Goal: Task Accomplishment & Management: Complete application form

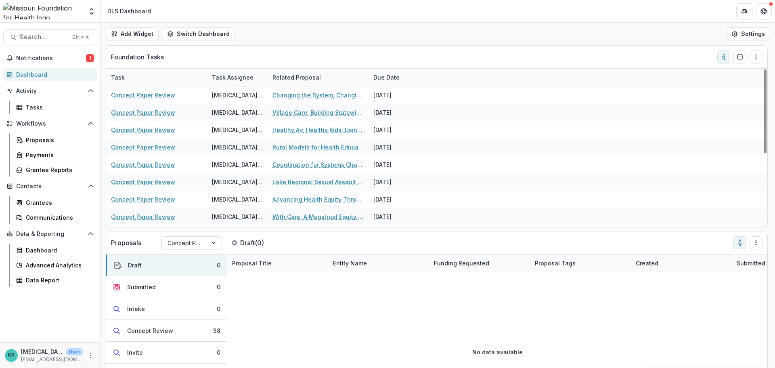
scroll to position [0, 0]
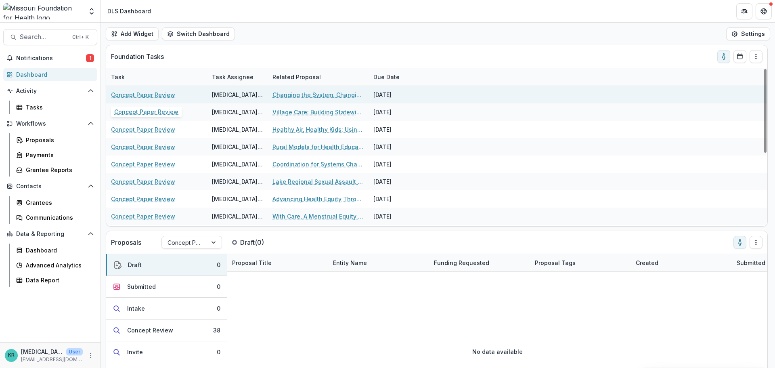
click at [152, 93] on link "Concept Paper Review" at bounding box center [143, 94] width 64 height 8
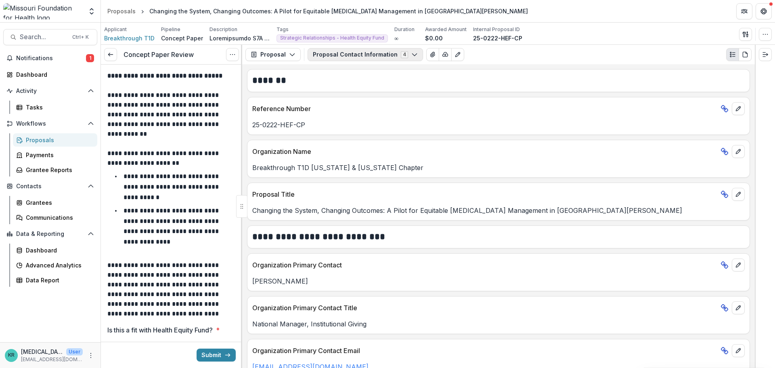
click at [406, 59] on button "Proposal Contact Information 4" at bounding box center [364, 54] width 115 height 13
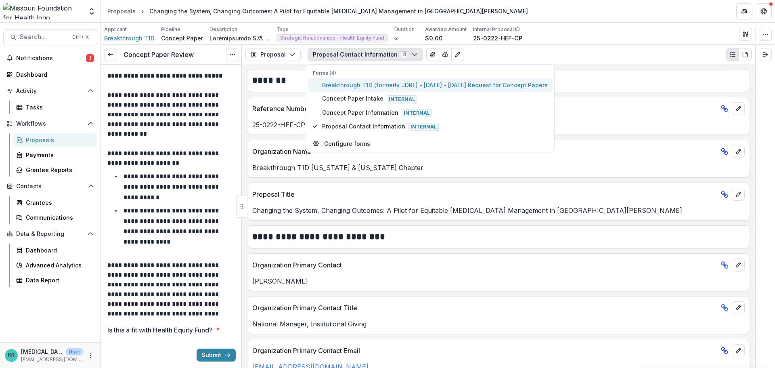
click at [409, 89] on span "Breakthrough T1D (formerly JDRF) - [DATE] - [DATE] Request for Concept Papers" at bounding box center [435, 85] width 226 height 8
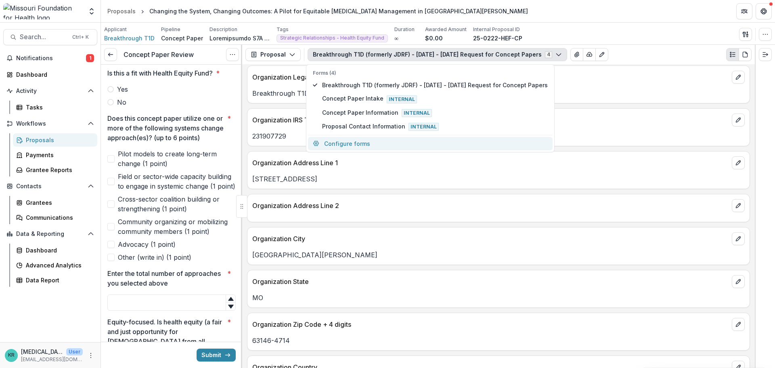
scroll to position [282, 0]
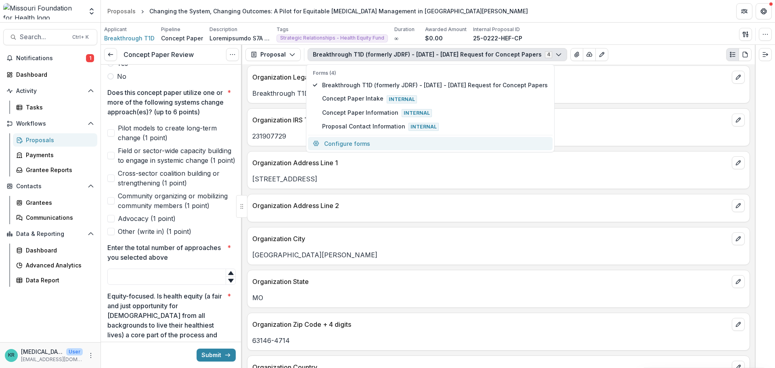
click at [164, 135] on span "Pilot models to create long-term change (1 point)" at bounding box center [177, 132] width 118 height 19
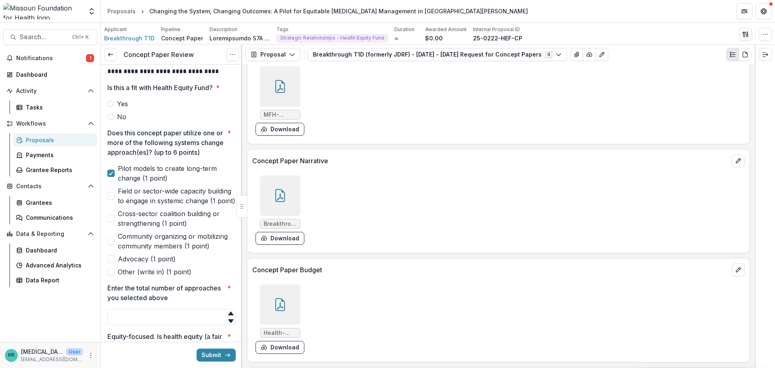
scroll to position [2138, 0]
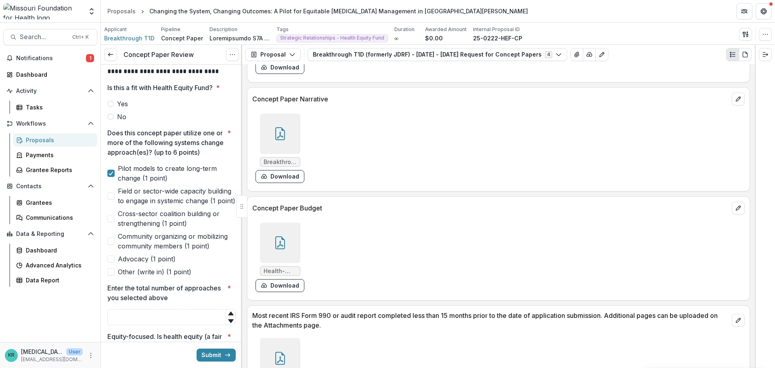
click at [286, 243] on div at bounding box center [280, 242] width 40 height 40
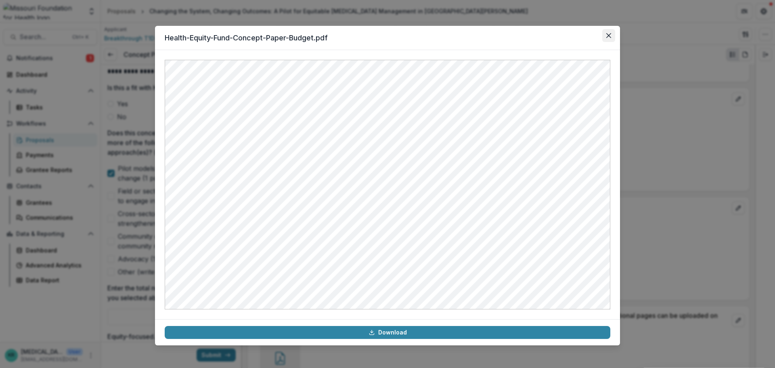
click at [604, 36] on button "Close" at bounding box center [608, 35] width 13 height 13
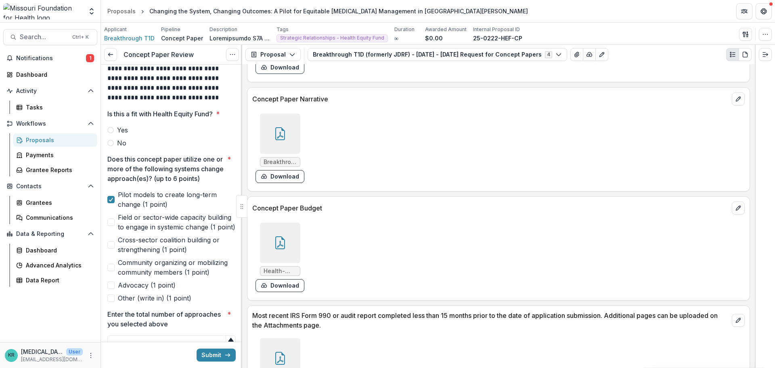
scroll to position [202, 0]
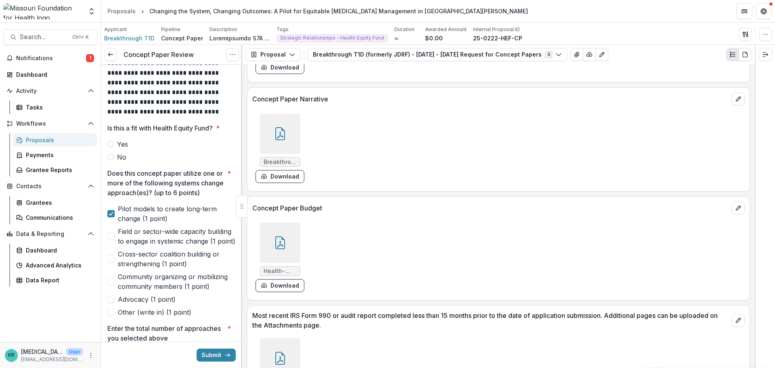
click at [119, 157] on span "No" at bounding box center [121, 157] width 9 height 10
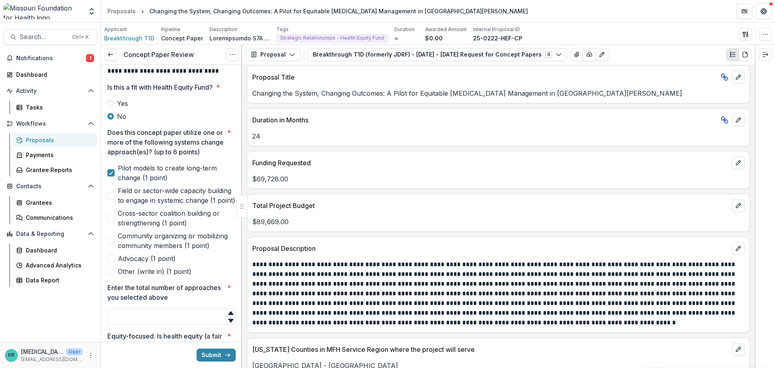
scroll to position [242, 0]
click at [140, 228] on span "Cross-sector coalition building or strengthening (1 point)" at bounding box center [177, 218] width 118 height 19
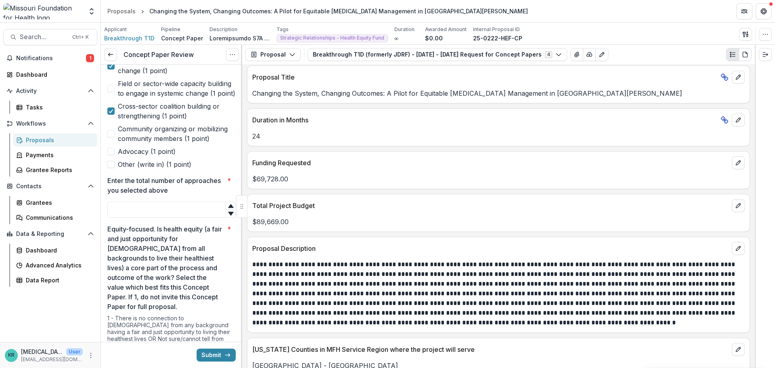
scroll to position [403, 0]
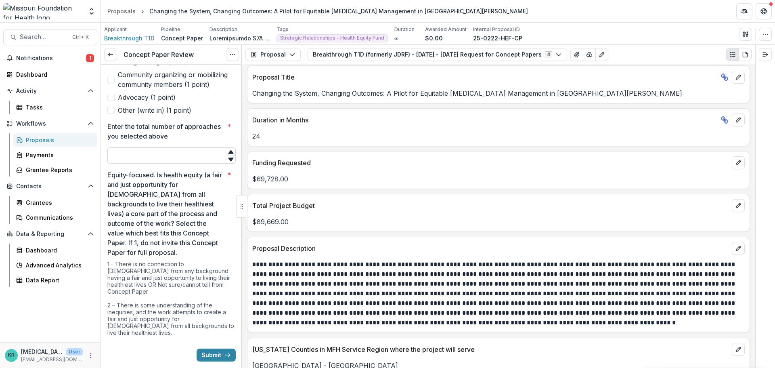
click at [176, 163] on input "Enter the total number of approaches you selected above *" at bounding box center [171, 155] width 128 height 16
type input "*"
click at [162, 213] on p "Equity-focused. Is health equity (a fair and just opportunity for [DEMOGRAPHIC_…" at bounding box center [165, 213] width 117 height 87
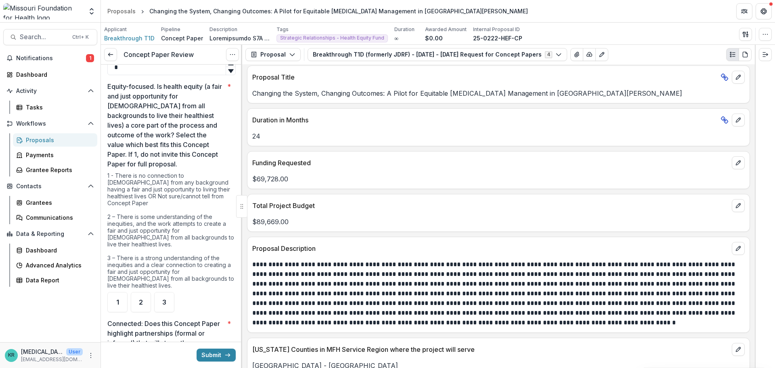
scroll to position [524, 0]
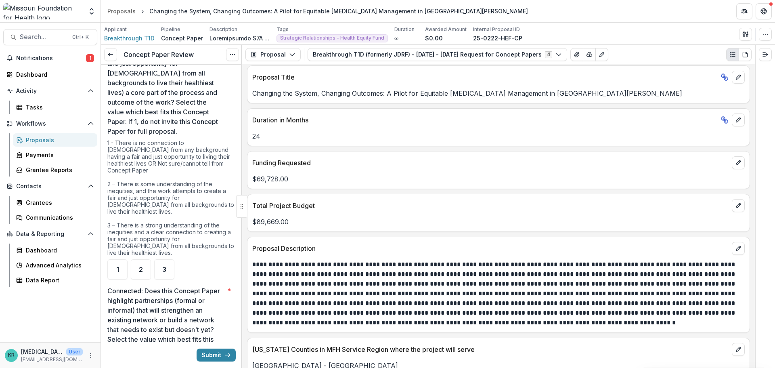
drag, startPoint x: 228, startPoint y: 212, endPoint x: 191, endPoint y: 225, distance: 38.9
drag, startPoint x: 191, startPoint y: 225, endPoint x: 139, endPoint y: 235, distance: 52.5
click at [139, 235] on div "1 - There is no connection to [DEMOGRAPHIC_DATA] from any background having a f…" at bounding box center [171, 199] width 128 height 120
click at [136, 263] on div "2" at bounding box center [141, 269] width 20 height 20
click at [157, 272] on div "3" at bounding box center [164, 269] width 20 height 20
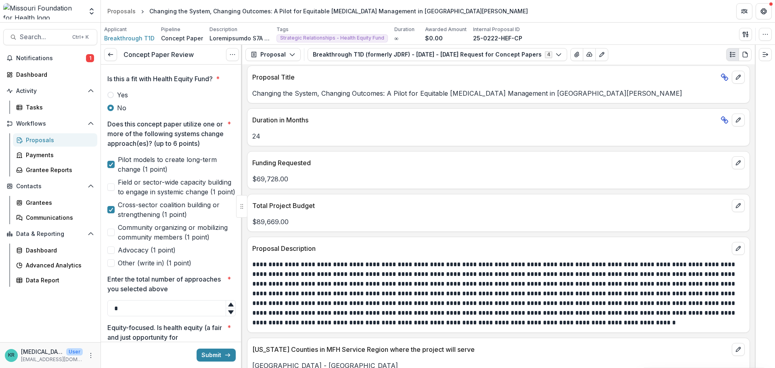
scroll to position [202, 0]
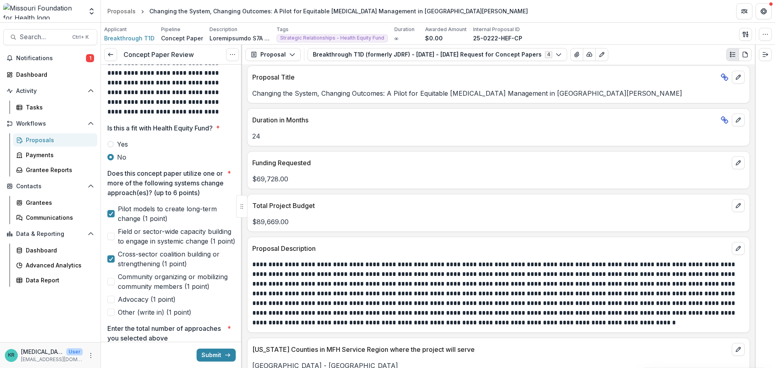
click at [111, 141] on span at bounding box center [110, 144] width 6 height 6
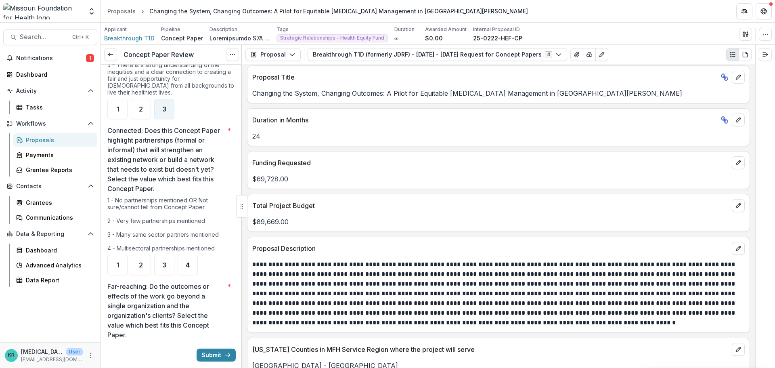
scroll to position [686, 0]
click at [173, 265] on div "3" at bounding box center [164, 263] width 20 height 20
click at [170, 265] on div "3" at bounding box center [164, 263] width 20 height 20
click at [187, 263] on span "4" at bounding box center [188, 263] width 4 height 6
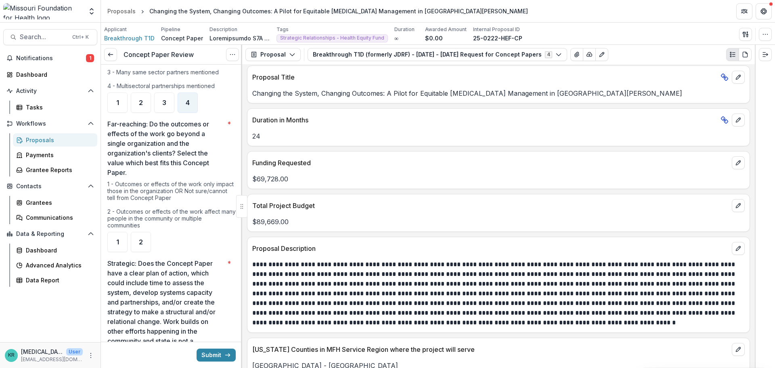
scroll to position [847, 0]
click at [140, 241] on span "2" at bounding box center [141, 241] width 4 height 6
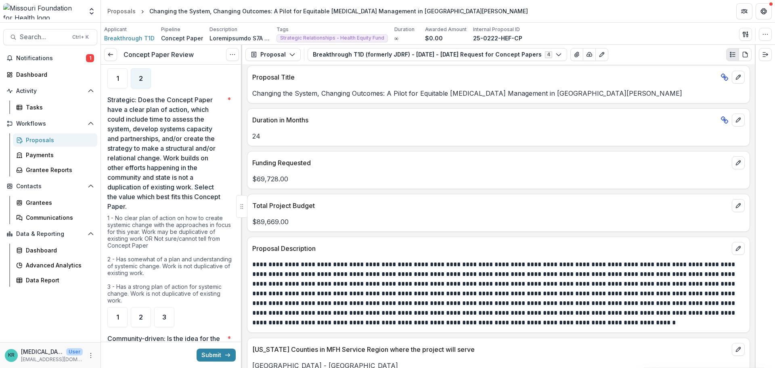
scroll to position [1009, 0]
click at [148, 313] on div "2" at bounding box center [141, 318] width 20 height 20
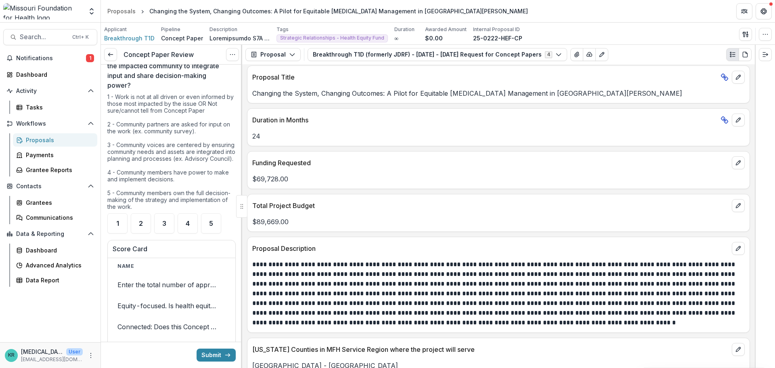
scroll to position [1331, 0]
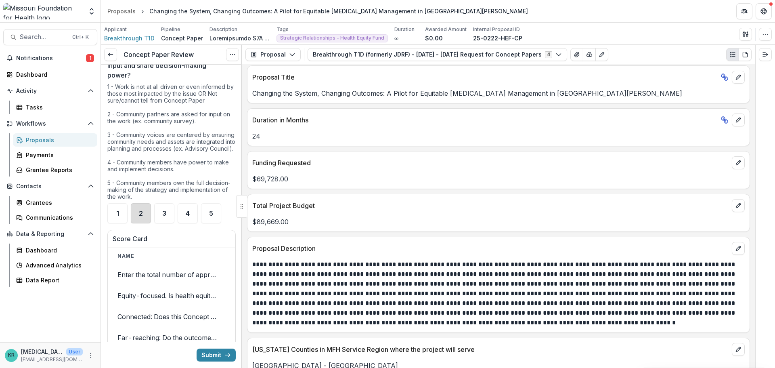
click at [148, 223] on div "2" at bounding box center [141, 213] width 20 height 20
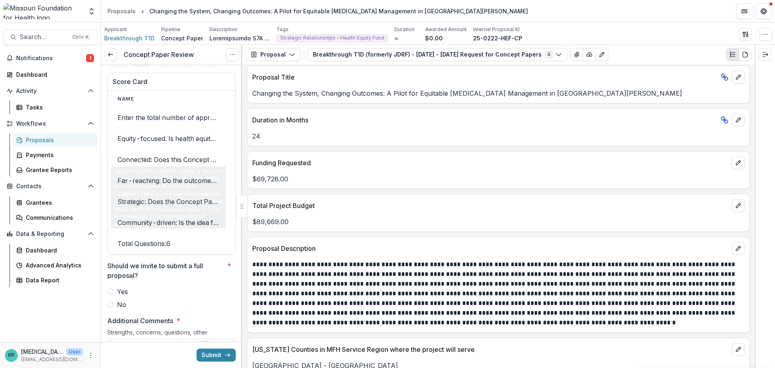
scroll to position [1493, 0]
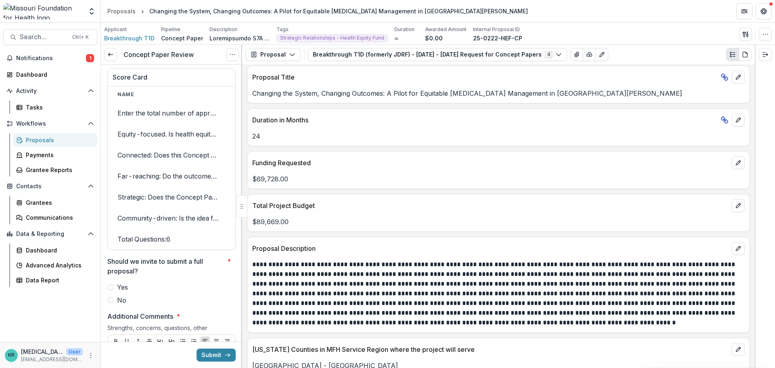
click at [150, 249] on div "Name Weight Score Enter the total number of approaches you selected above 1 2 E…" at bounding box center [171, 167] width 127 height 163
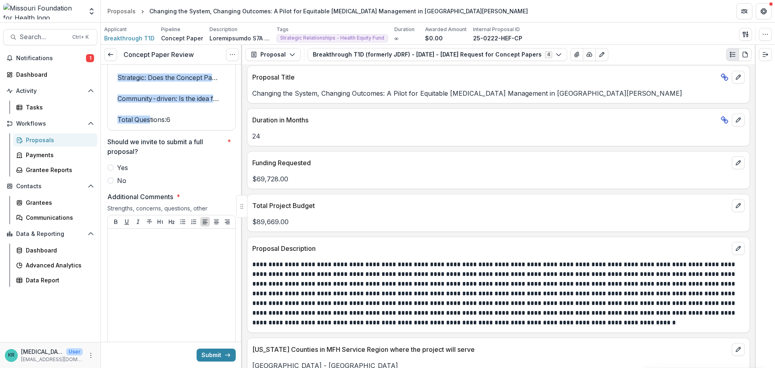
scroll to position [1654, 0]
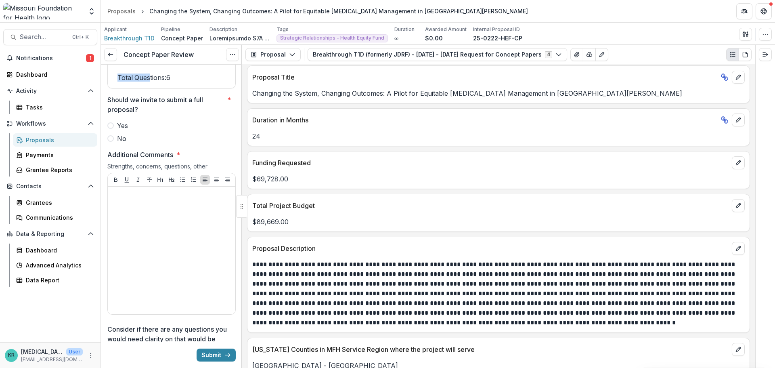
click at [125, 130] on span "Yes" at bounding box center [122, 126] width 11 height 10
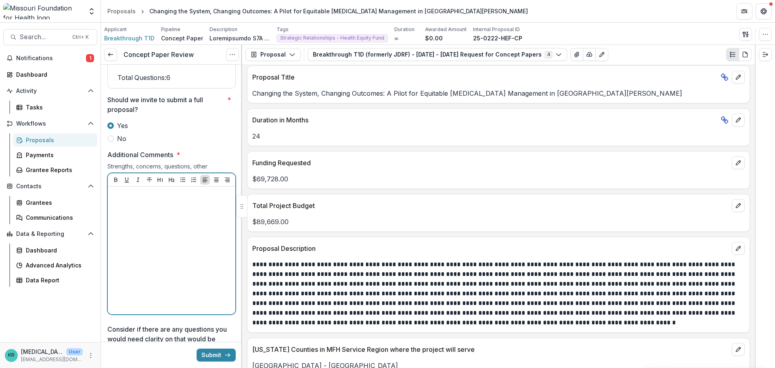
click at [134, 235] on div at bounding box center [171, 250] width 121 height 121
click at [135, 234] on div at bounding box center [171, 250] width 121 height 121
drag, startPoint x: 223, startPoint y: 215, endPoint x: 146, endPoint y: 216, distance: 76.3
click at [146, 216] on div "**********" at bounding box center [171, 250] width 121 height 121
drag, startPoint x: 226, startPoint y: 211, endPoint x: 110, endPoint y: 213, distance: 115.4
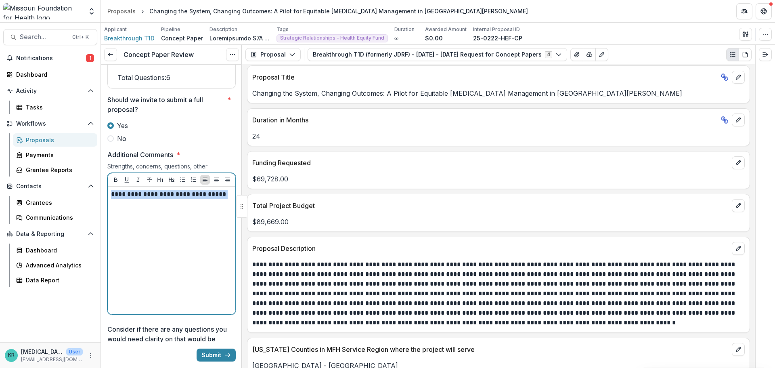
click at [110, 213] on div "**********" at bounding box center [171, 249] width 127 height 127
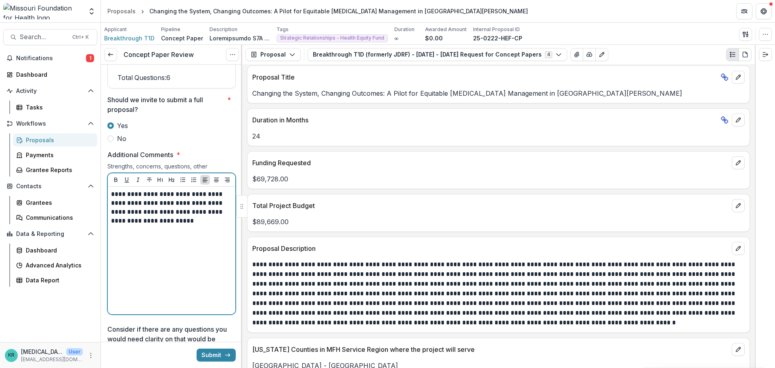
click at [211, 225] on p "**********" at bounding box center [170, 208] width 119 height 36
click at [157, 227] on p "**********" at bounding box center [170, 212] width 119 height 44
drag, startPoint x: 176, startPoint y: 237, endPoint x: 147, endPoint y: 240, distance: 29.2
click at [147, 240] on p "**********" at bounding box center [170, 221] width 119 height 62
click at [175, 252] on p "**********" at bounding box center [170, 221] width 119 height 62
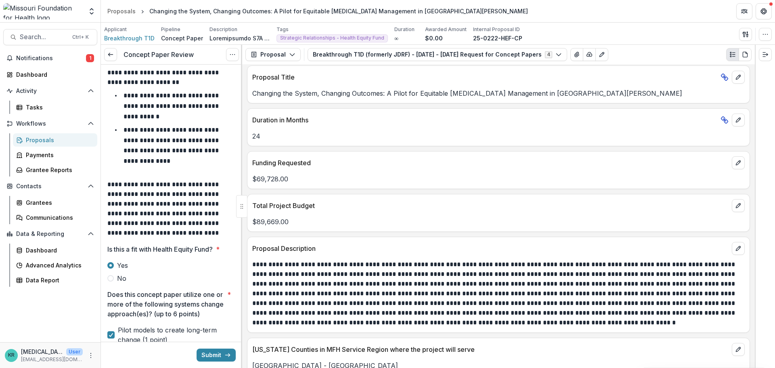
scroll to position [0, 0]
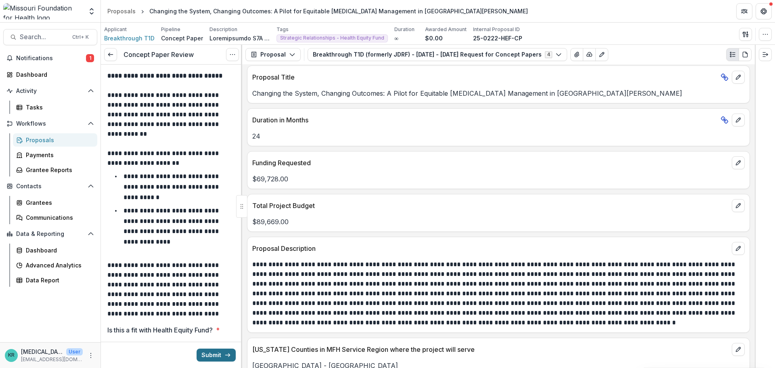
click at [215, 358] on button "Submit" at bounding box center [215, 354] width 39 height 13
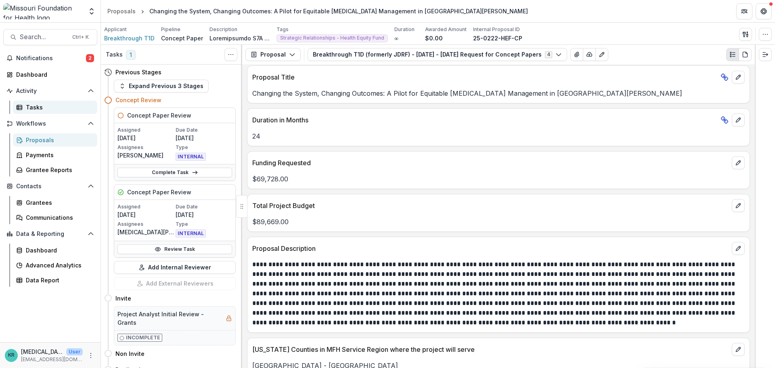
click at [25, 108] on link "Tasks" at bounding box center [55, 106] width 84 height 13
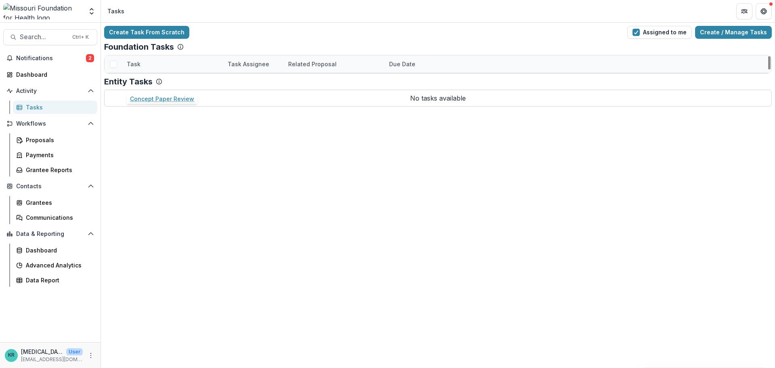
click at [164, 80] on link "Concept Paper Review" at bounding box center [159, 81] width 64 height 8
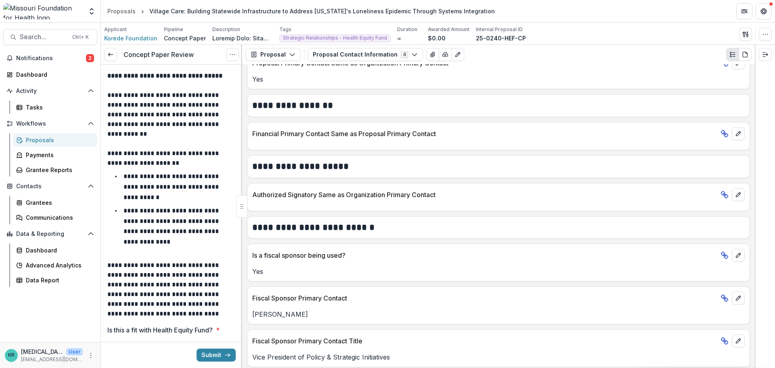
scroll to position [438, 0]
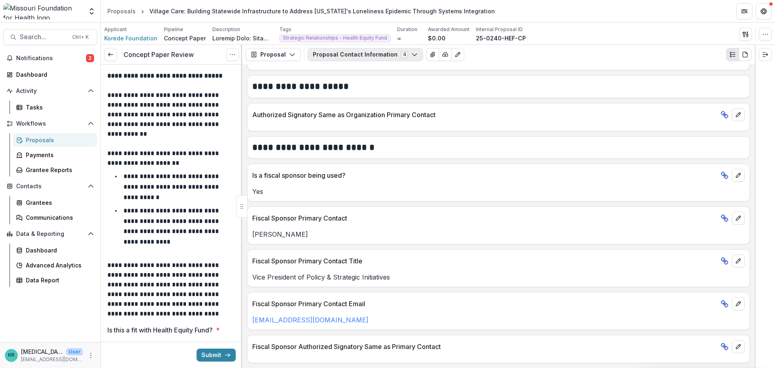
click at [320, 52] on button "Proposal Contact Information 4" at bounding box center [364, 54] width 115 height 13
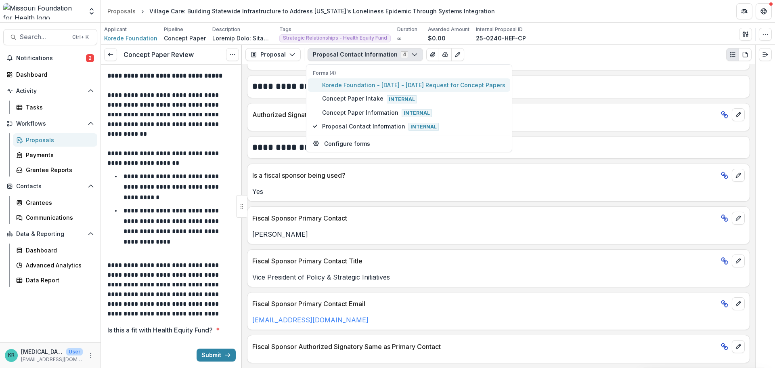
click at [332, 82] on span "Korede Foundation - [DATE] - [DATE] Request for Concept Papers" at bounding box center [413, 85] width 183 height 8
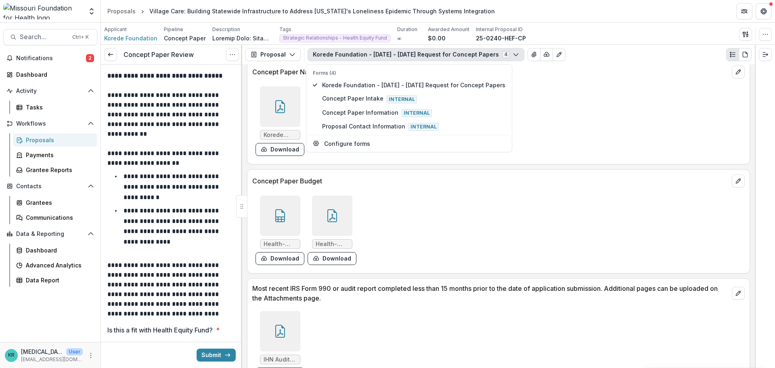
scroll to position [2905, 0]
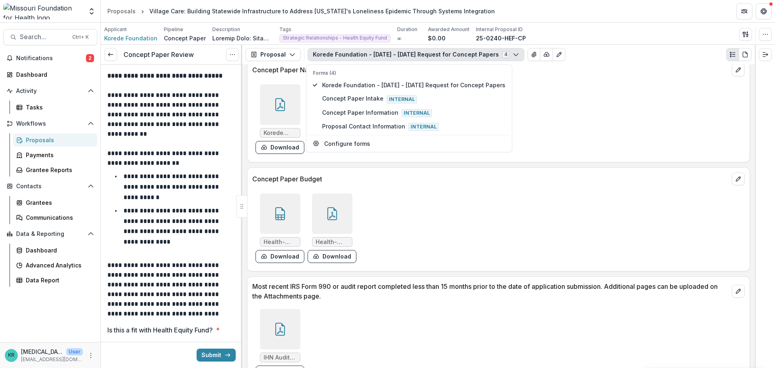
click at [284, 220] on icon at bounding box center [280, 213] width 13 height 13
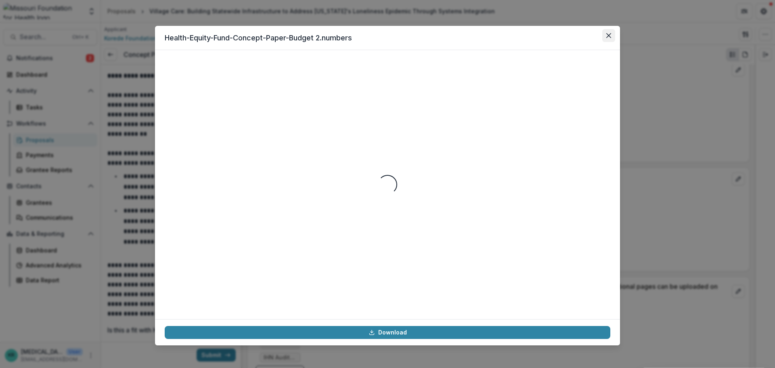
click at [605, 35] on button "Close" at bounding box center [608, 35] width 13 height 13
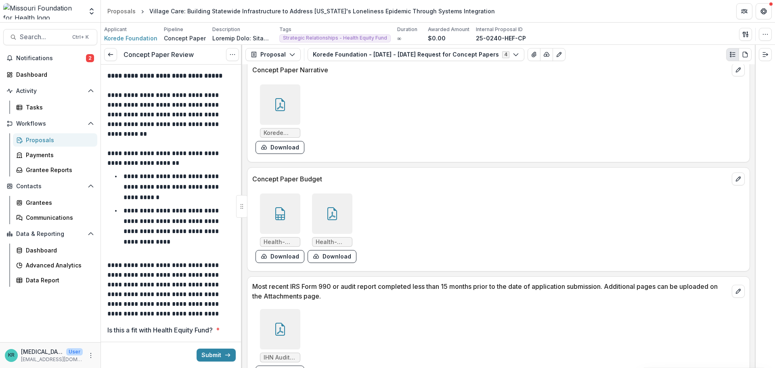
click at [322, 243] on div "Health-Equity-Fund-Concept-Paper-Budget 2.pdf Download" at bounding box center [331, 227] width 49 height 69
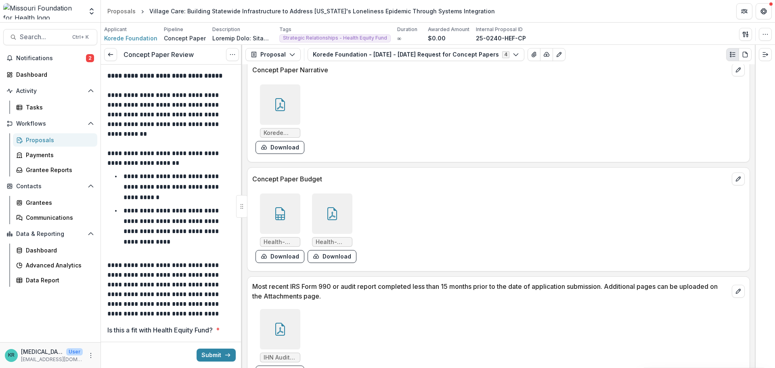
click at [329, 220] on icon at bounding box center [332, 213] width 13 height 13
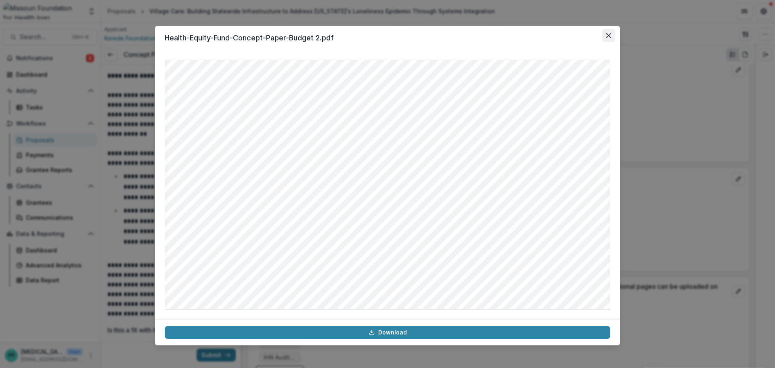
click at [607, 40] on button "Close" at bounding box center [608, 35] width 13 height 13
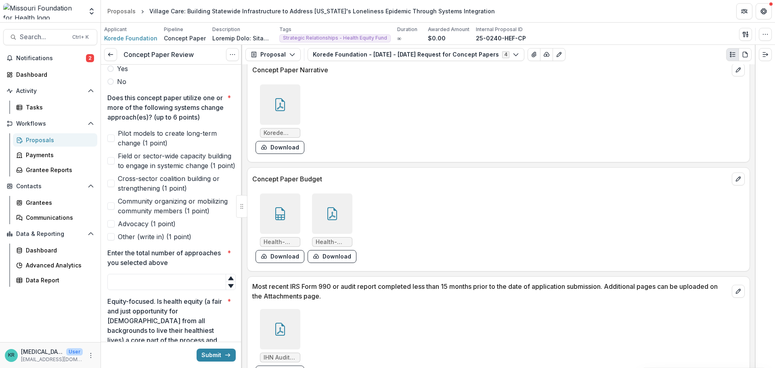
scroll to position [282, 0]
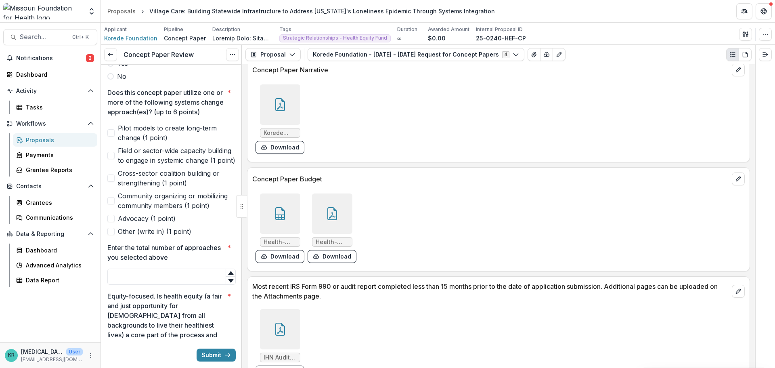
click at [128, 142] on span "Pilot models to create long-term change (1 point)" at bounding box center [177, 132] width 118 height 19
click at [129, 223] on span "Advocacy (1 point)" at bounding box center [147, 218] width 58 height 10
click at [155, 210] on span "Community organizing or mobilizing community members (1 point)" at bounding box center [177, 200] width 118 height 19
click at [149, 188] on span "Cross-sector coalition building or strengthening (1 point)" at bounding box center [177, 177] width 118 height 19
click at [128, 284] on input "Enter the total number of approaches you selected above *" at bounding box center [171, 276] width 128 height 16
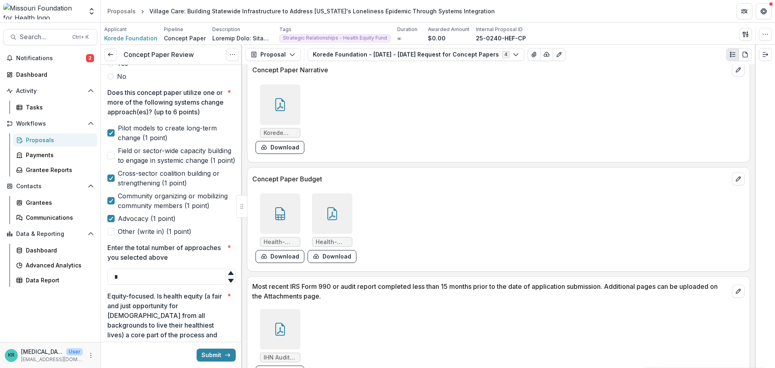
type input "*"
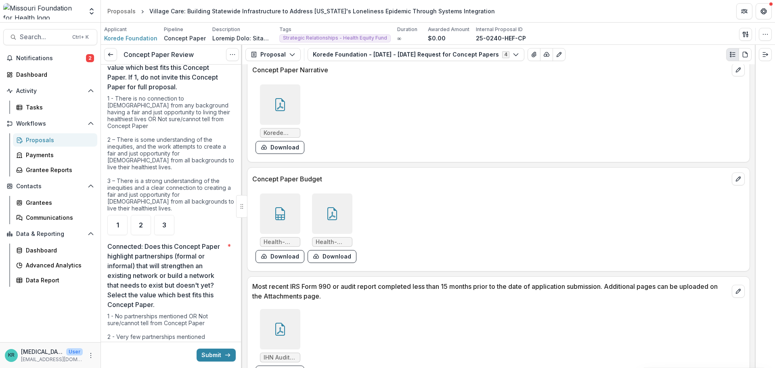
scroll to position [565, 0]
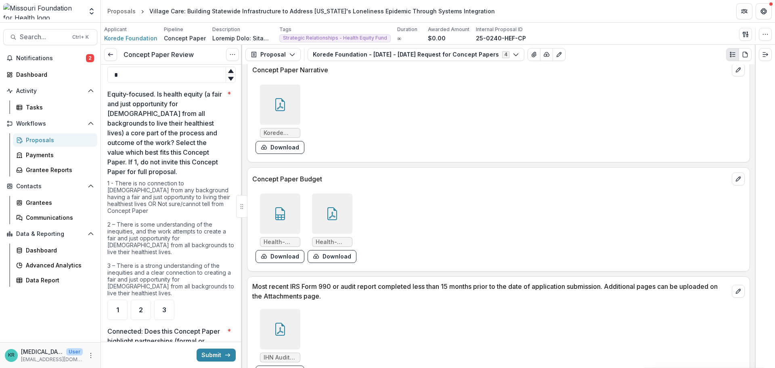
drag, startPoint x: 203, startPoint y: 207, endPoint x: 154, endPoint y: 189, distance: 52.2
click at [154, 176] on p "Equity-focused. Is health equity (a fair and just opportunity for [DEMOGRAPHIC_…" at bounding box center [165, 132] width 117 height 87
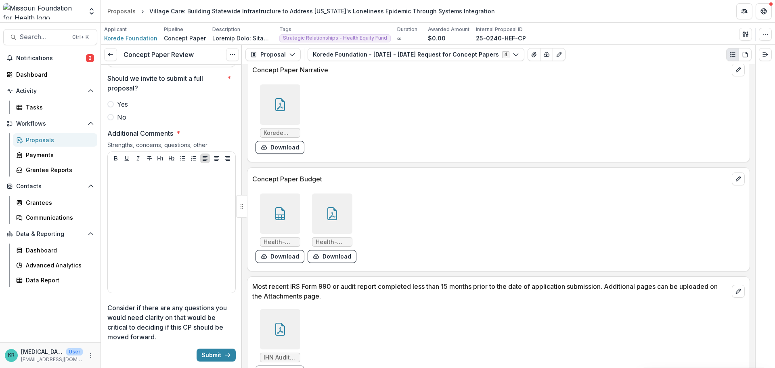
scroll to position [1654, 0]
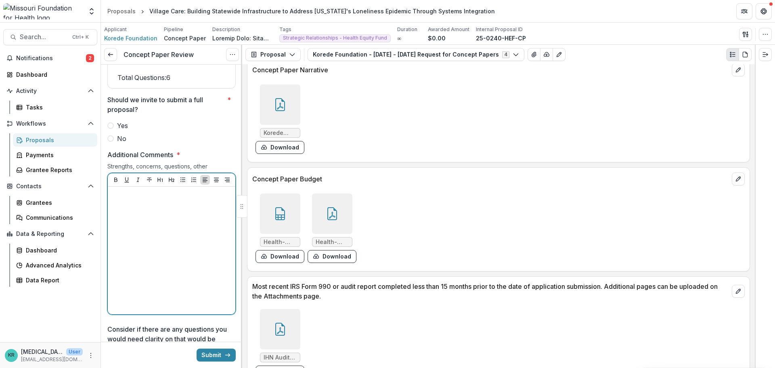
click at [138, 223] on div at bounding box center [171, 250] width 121 height 121
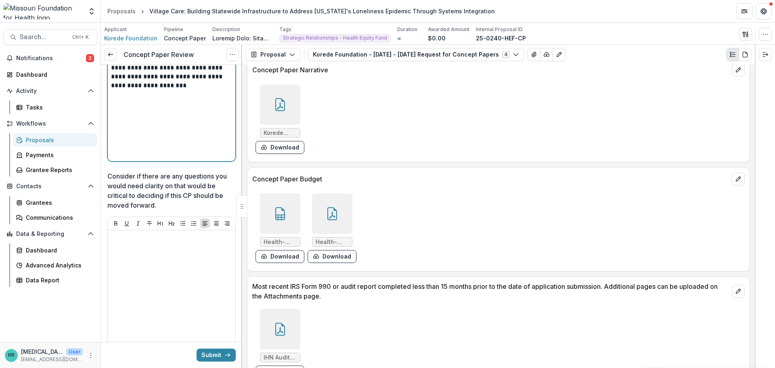
scroll to position [1815, 0]
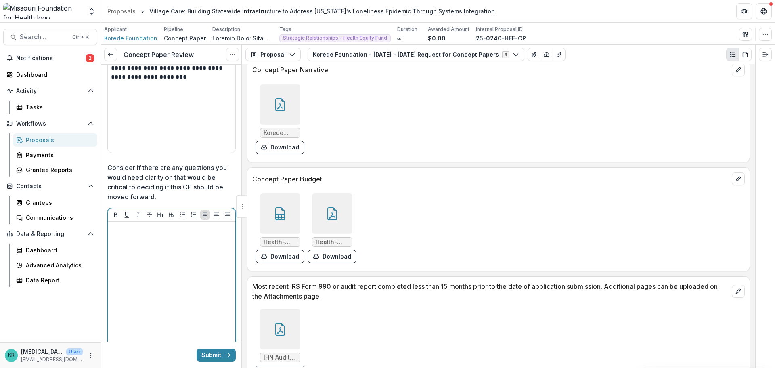
click at [157, 263] on div at bounding box center [171, 285] width 121 height 121
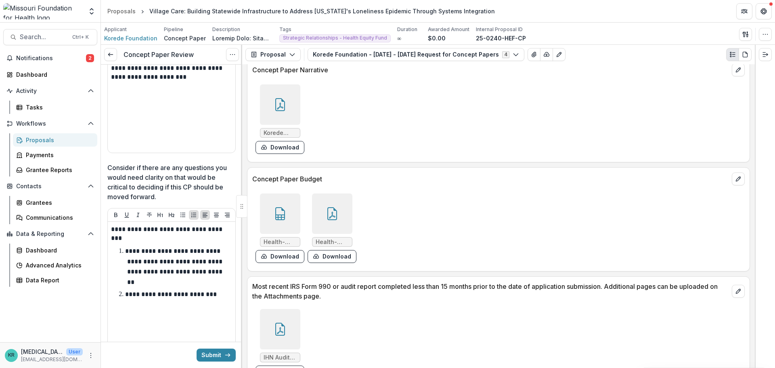
click at [335, 220] on icon at bounding box center [332, 213] width 13 height 13
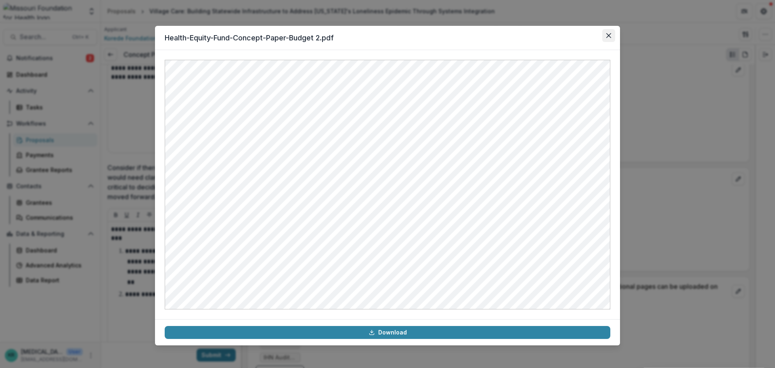
drag, startPoint x: 612, startPoint y: 33, endPoint x: 605, endPoint y: 42, distance: 10.9
click at [612, 33] on button "Close" at bounding box center [608, 35] width 13 height 13
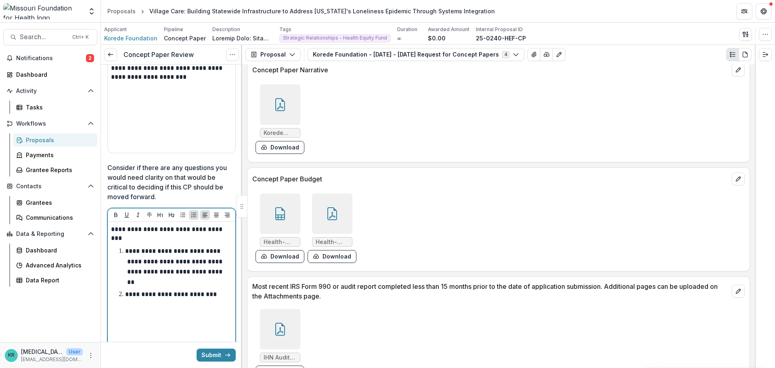
click at [220, 298] on li "**********" at bounding box center [176, 294] width 111 height 10
drag, startPoint x: 227, startPoint y: 312, endPoint x: 78, endPoint y: 294, distance: 149.9
click at [78, 294] on main "**********" at bounding box center [387, 195] width 775 height 345
copy p "**********"
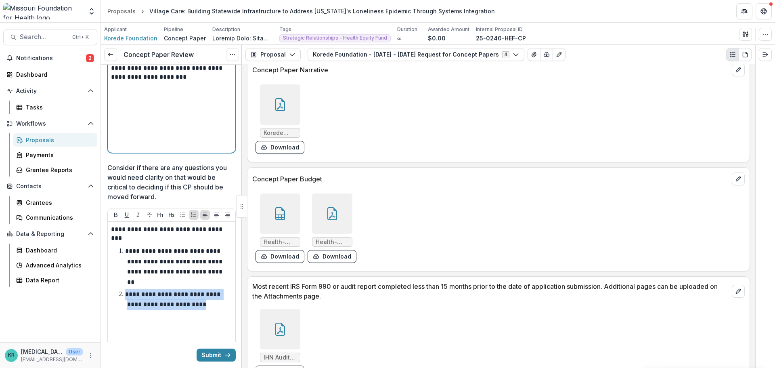
click at [115, 118] on div "**********" at bounding box center [171, 88] width 121 height 121
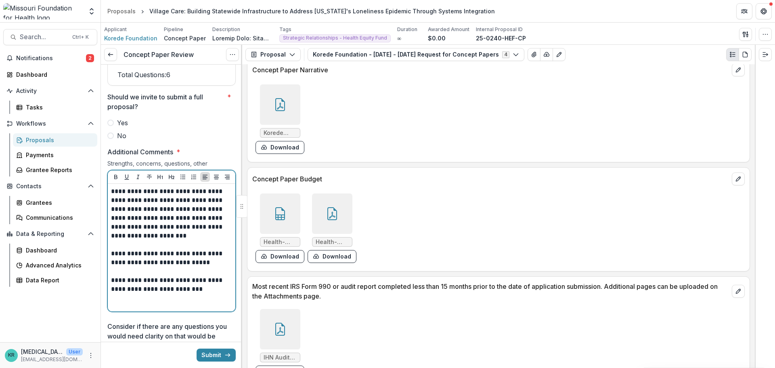
scroll to position [1654, 0]
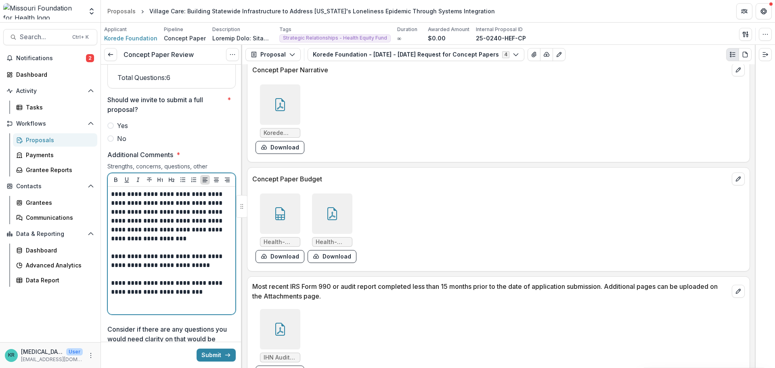
click at [111, 208] on p "**********" at bounding box center [170, 216] width 119 height 53
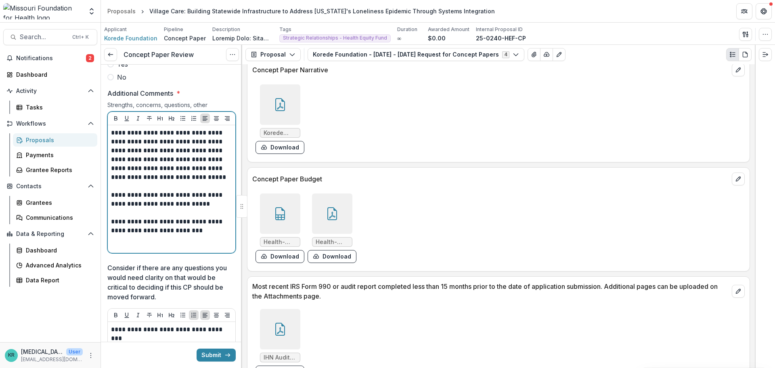
scroll to position [1735, 0]
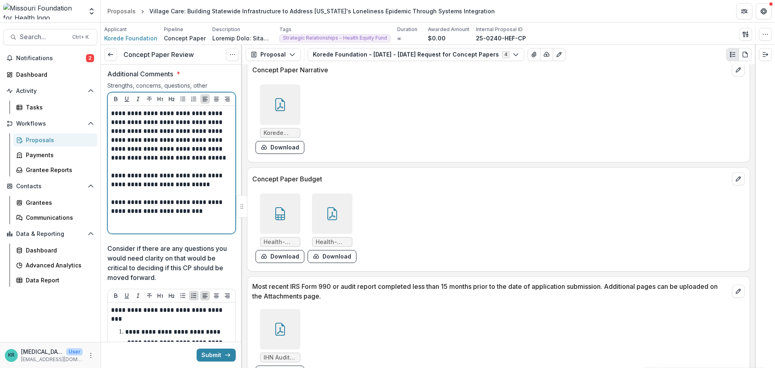
click at [223, 189] on p "**********" at bounding box center [170, 180] width 119 height 18
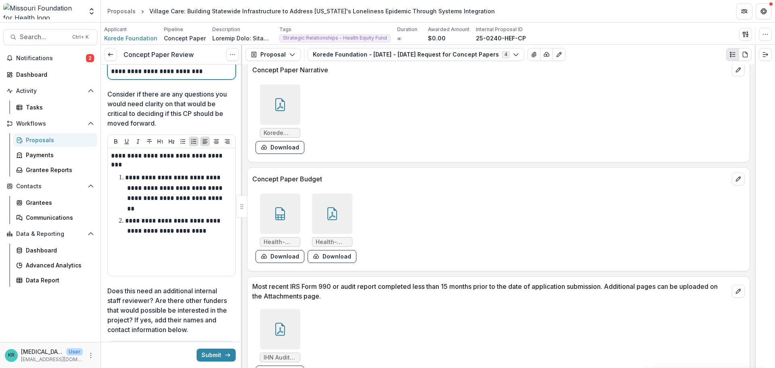
scroll to position [1896, 0]
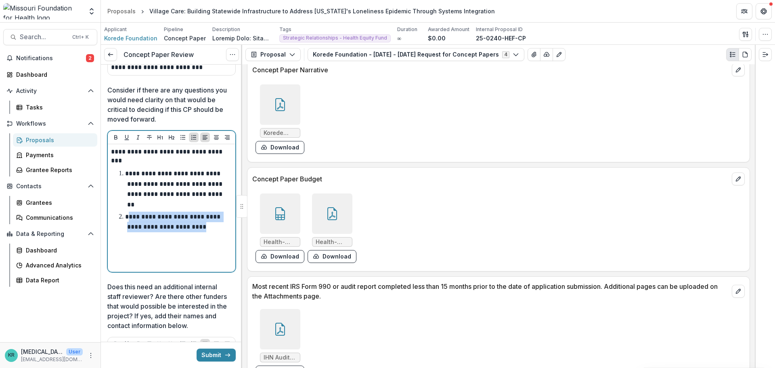
click at [129, 224] on p "**********" at bounding box center [173, 221] width 97 height 17
drag, startPoint x: 127, startPoint y: 223, endPoint x: 228, endPoint y: 246, distance: 103.4
click at [228, 246] on div "**********" at bounding box center [171, 207] width 121 height 121
click at [170, 251] on div "**********" at bounding box center [171, 207] width 121 height 121
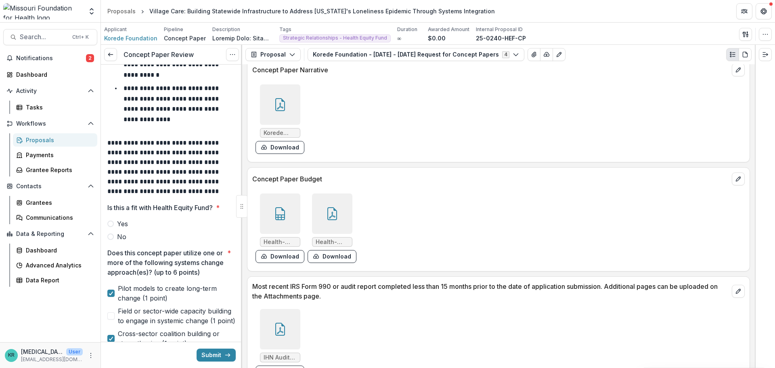
scroll to position [121, 0]
click at [113, 238] on span at bounding box center [110, 237] width 6 height 6
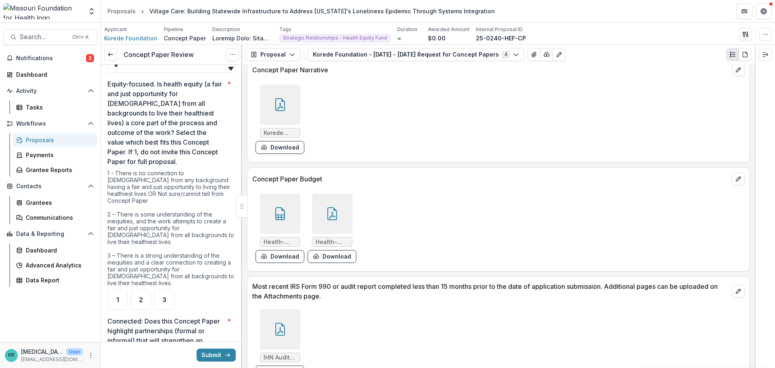
scroll to position [484, 0]
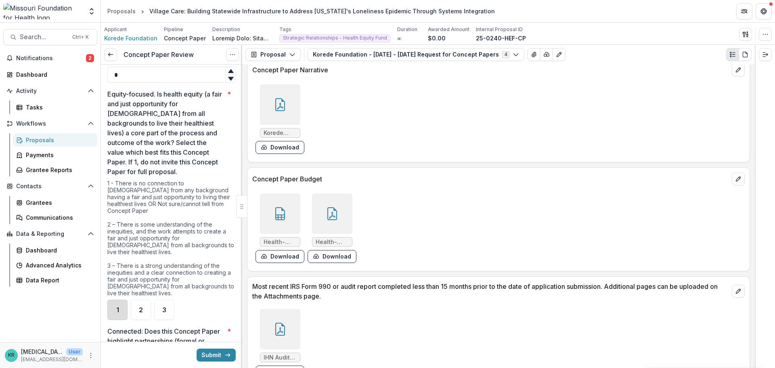
click at [118, 299] on div "1" at bounding box center [117, 309] width 20 height 20
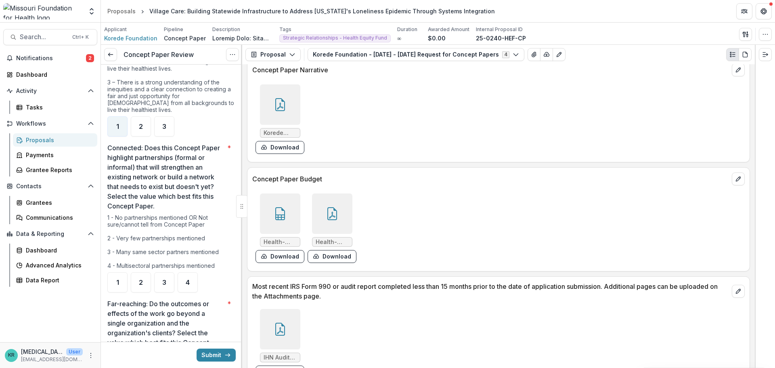
scroll to position [686, 0]
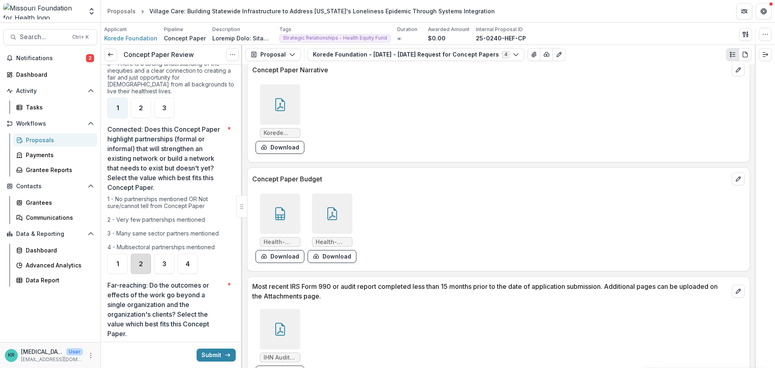
click at [135, 269] on div "2" at bounding box center [141, 263] width 20 height 20
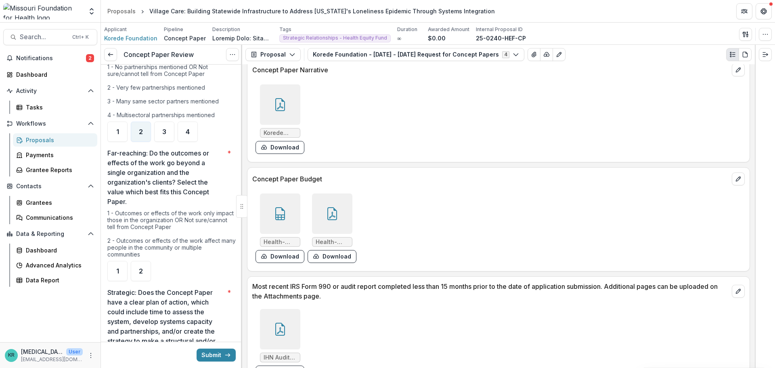
scroll to position [847, 0]
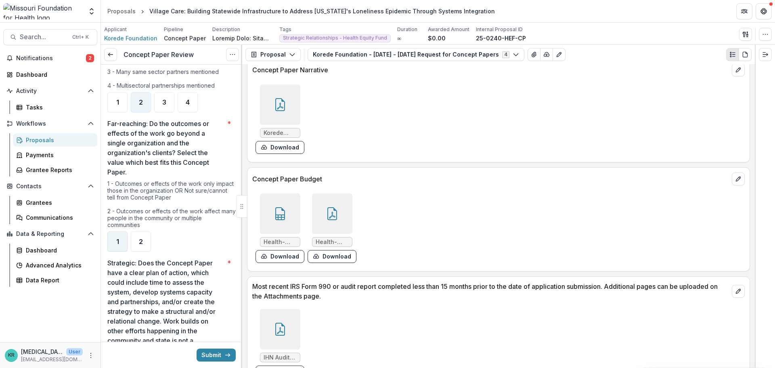
click at [117, 245] on div "1" at bounding box center [117, 241] width 20 height 20
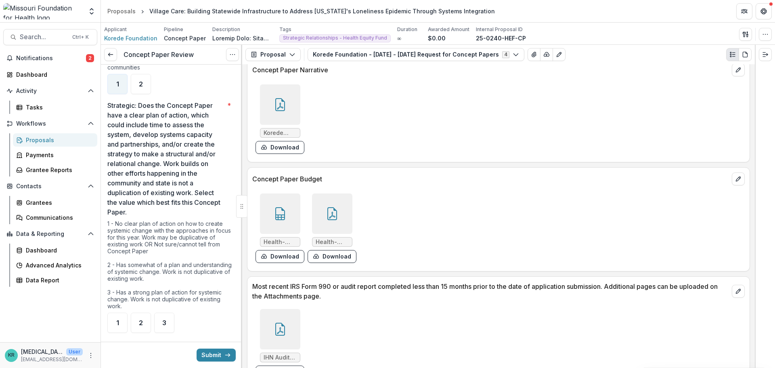
scroll to position [1009, 0]
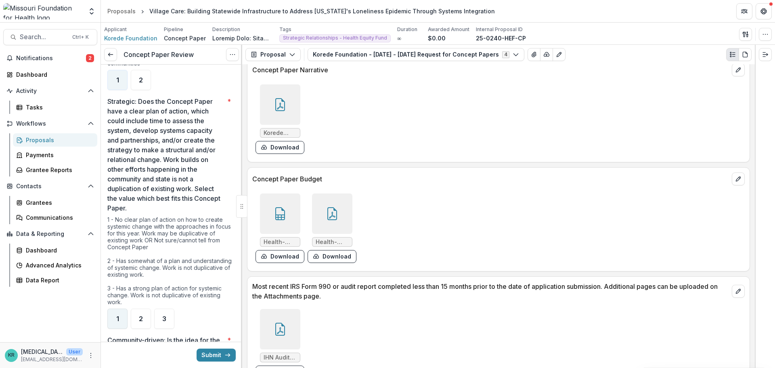
click at [115, 319] on div "1" at bounding box center [117, 318] width 20 height 20
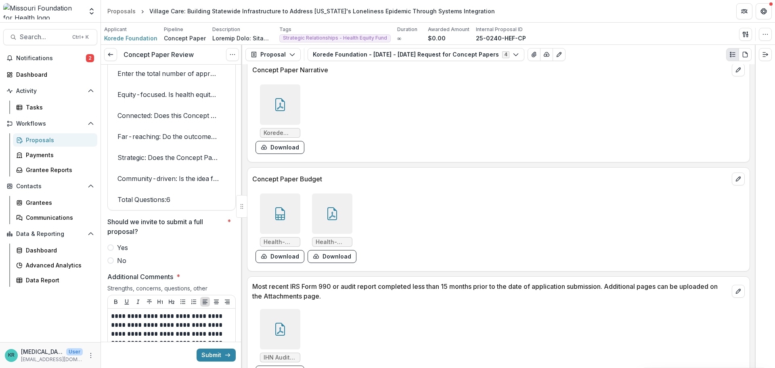
scroll to position [1533, 0]
click at [119, 264] on span "No" at bounding box center [121, 260] width 9 height 10
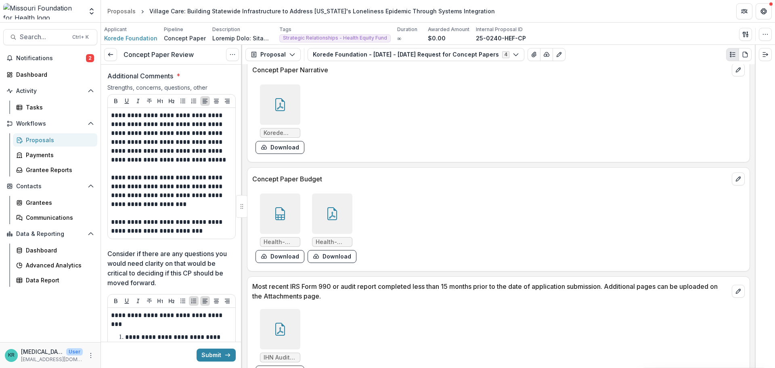
scroll to position [1735, 0]
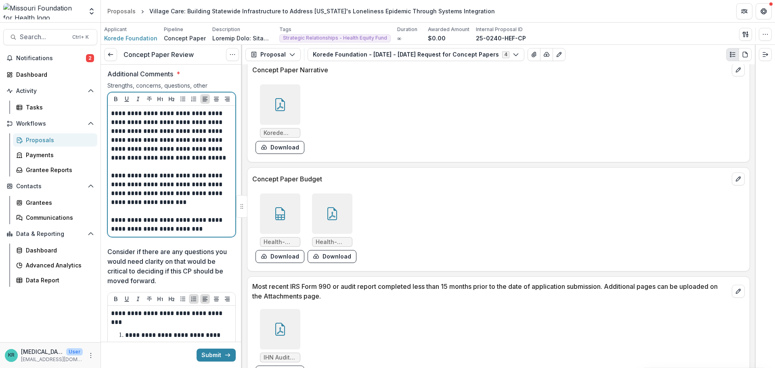
click at [220, 215] on p at bounding box center [171, 211] width 121 height 9
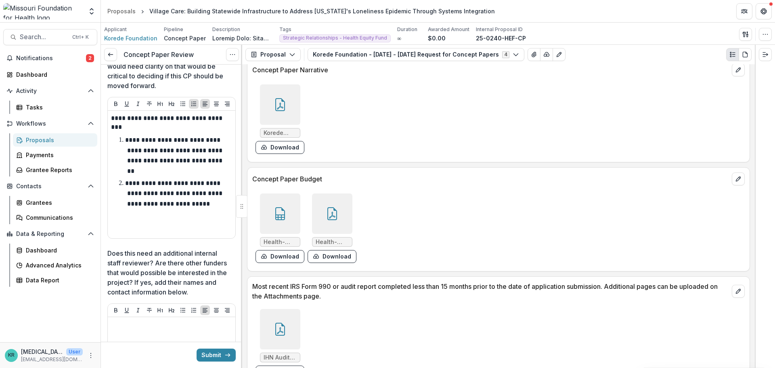
scroll to position [1896, 0]
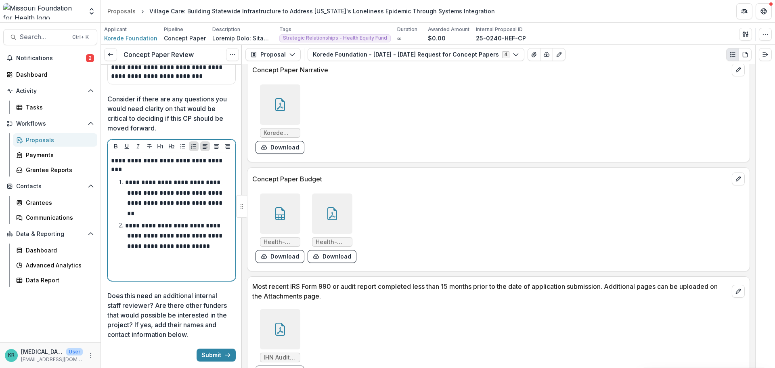
click at [208, 251] on li "**********" at bounding box center [176, 235] width 111 height 31
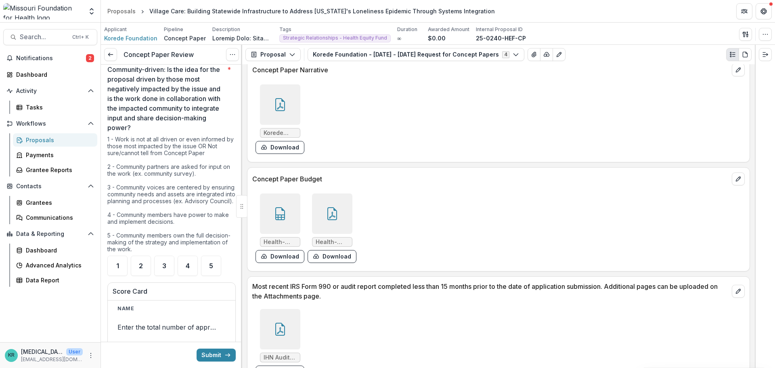
scroll to position [1239, 0]
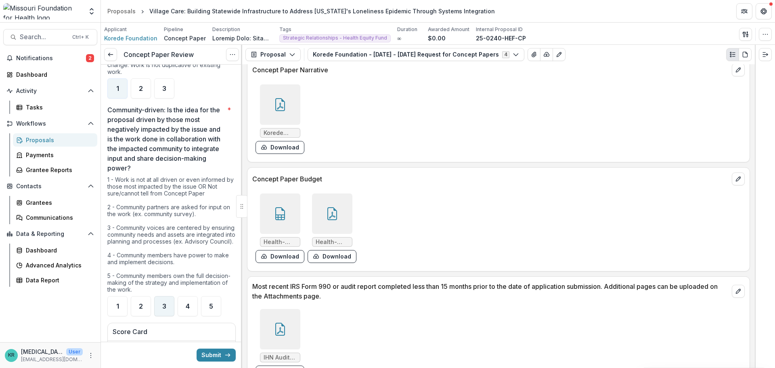
click at [165, 316] on div "3" at bounding box center [164, 306] width 20 height 20
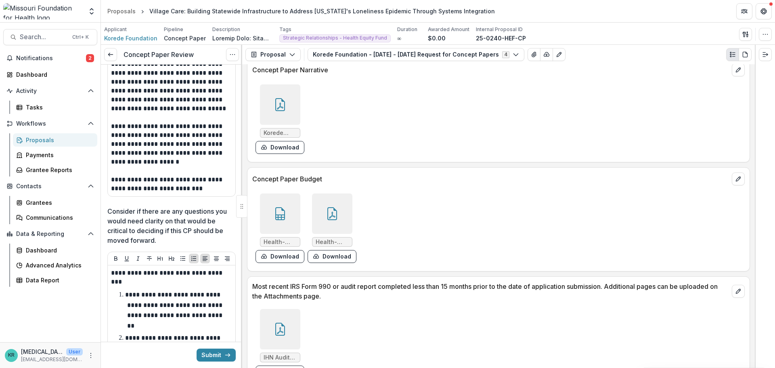
scroll to position [1965, 0]
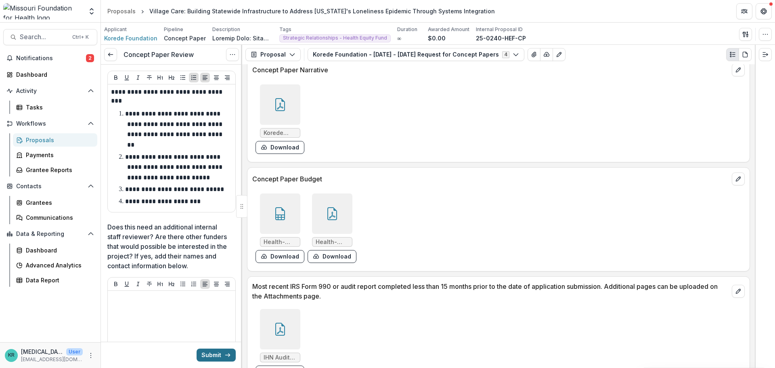
click at [207, 352] on button "Submit" at bounding box center [215, 354] width 39 height 13
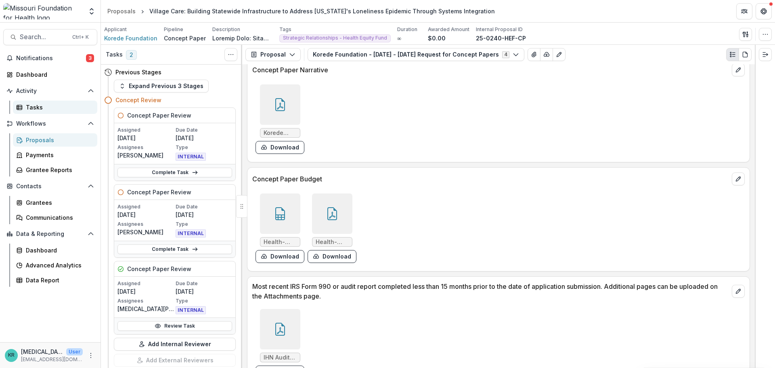
click at [34, 103] on div "Tasks" at bounding box center [58, 107] width 65 height 8
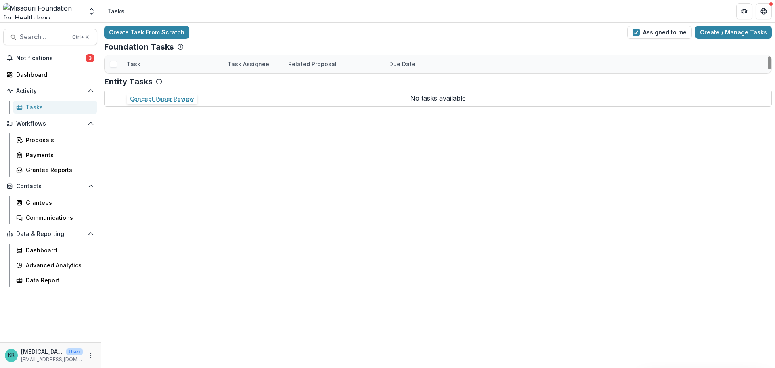
click at [168, 83] on link "Concept Paper Review" at bounding box center [159, 81] width 64 height 8
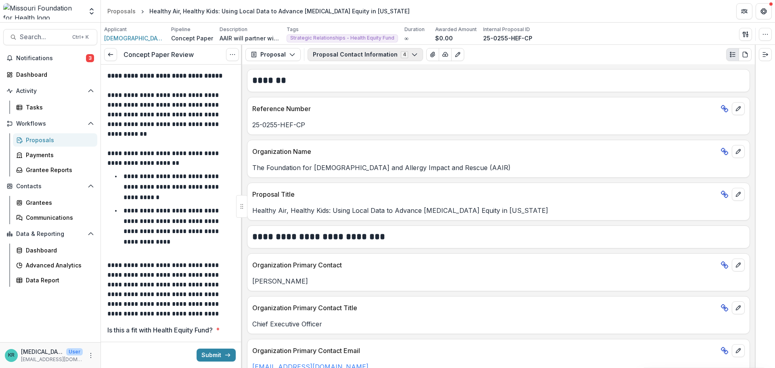
click at [403, 53] on button "Proposal Contact Information 4" at bounding box center [364, 54] width 115 height 13
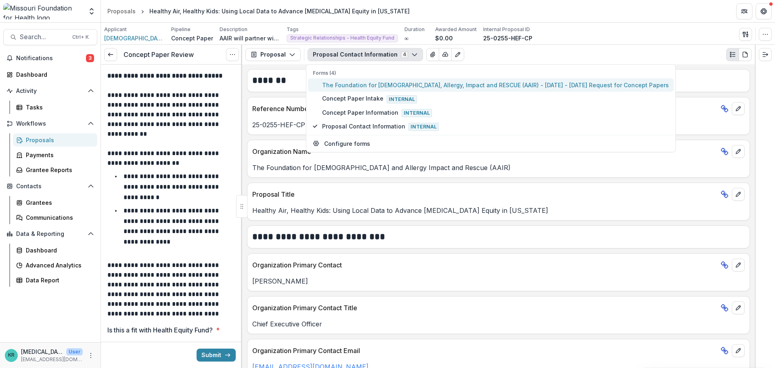
click at [368, 86] on span "The Foundation for [DEMOGRAPHIC_DATA], Allergy, Impact and RESCUE (AAIR) - [DAT…" at bounding box center [495, 85] width 347 height 8
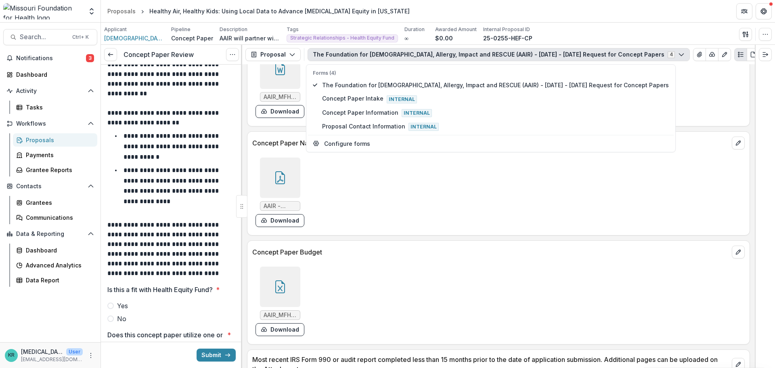
scroll to position [2058, 0]
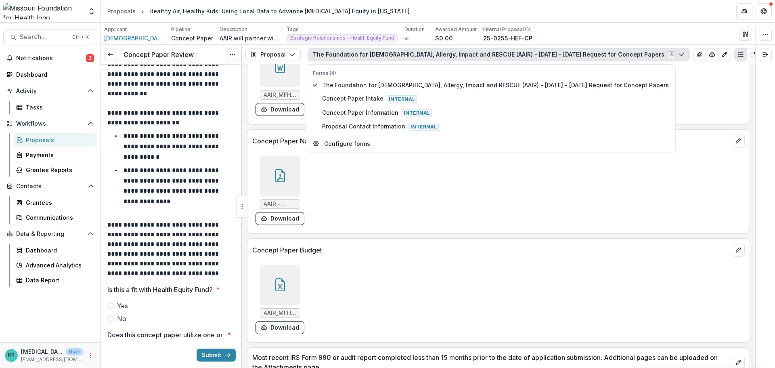
click at [293, 264] on div at bounding box center [280, 284] width 40 height 40
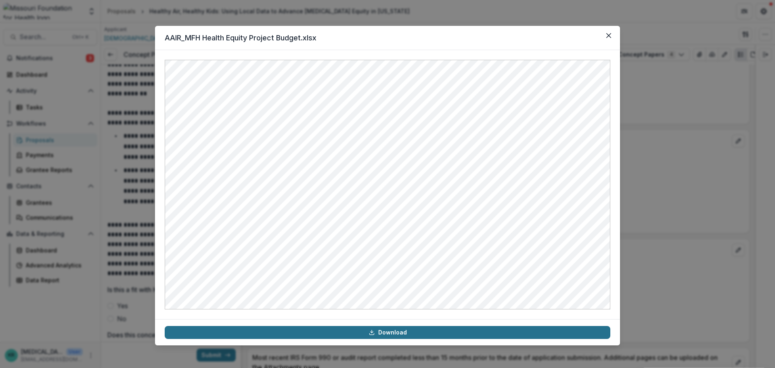
click at [400, 337] on link "Download" at bounding box center [387, 332] width 445 height 13
click at [595, 38] on header "AAIR_MFH Health Equity Project Budget.xlsx" at bounding box center [387, 38] width 465 height 24
click at [611, 35] on button "Close" at bounding box center [608, 35] width 13 height 13
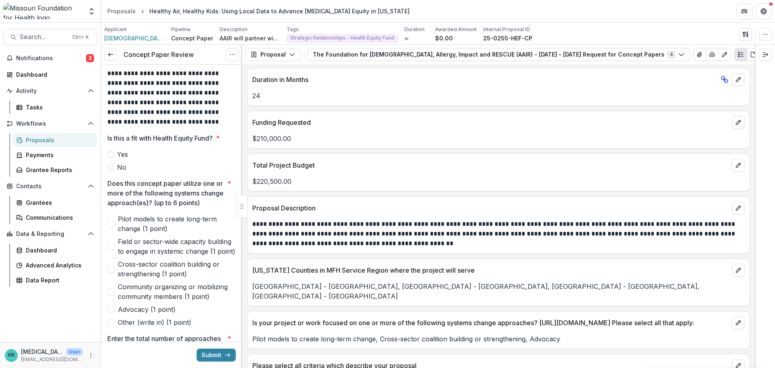
scroll to position [242, 0]
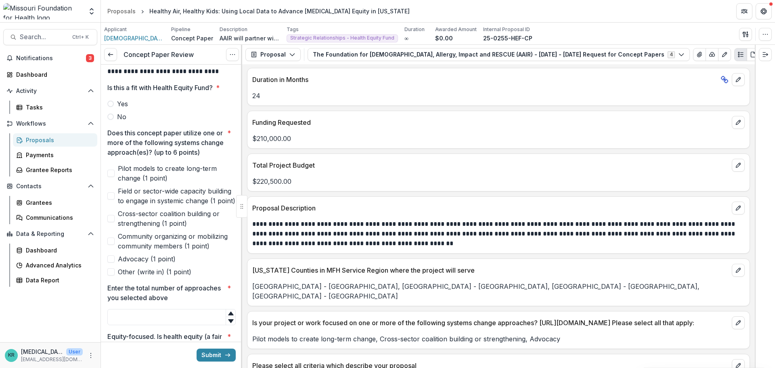
click at [177, 181] on span "Pilot models to create long-term change (1 point)" at bounding box center [177, 172] width 118 height 19
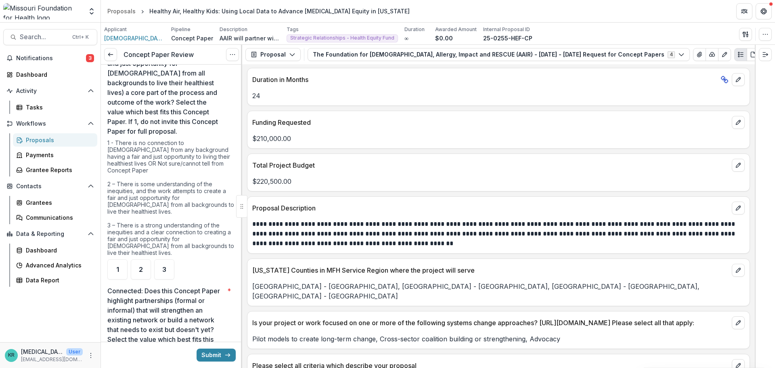
scroll to position [686, 0]
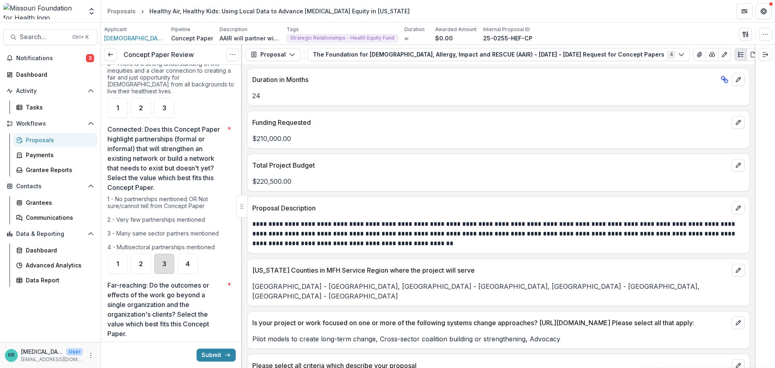
click at [160, 268] on div "3" at bounding box center [164, 263] width 20 height 20
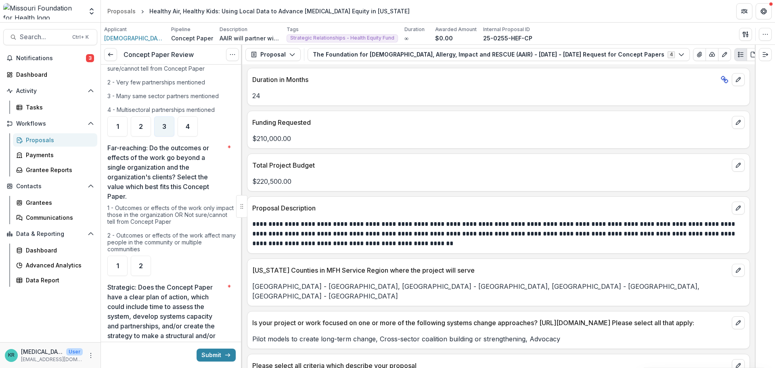
scroll to position [847, 0]
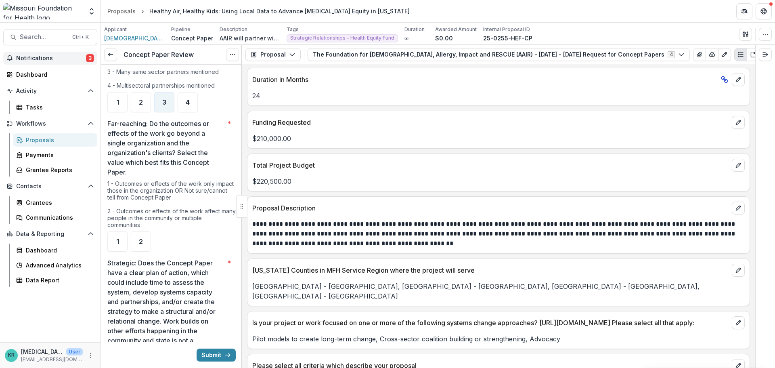
click at [39, 60] on span "Notifications" at bounding box center [51, 58] width 70 height 7
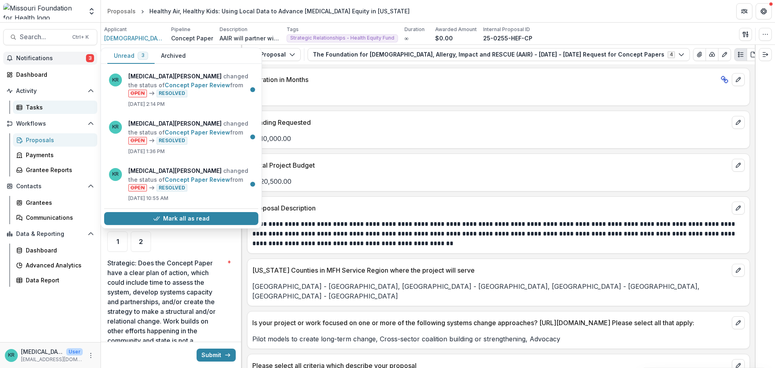
click at [31, 103] on div "Tasks" at bounding box center [58, 107] width 65 height 8
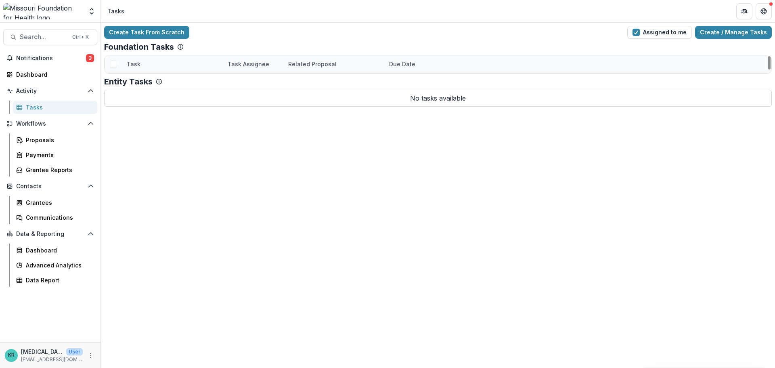
click at [175, 116] on link "Concept Paper Review" at bounding box center [159, 116] width 64 height 8
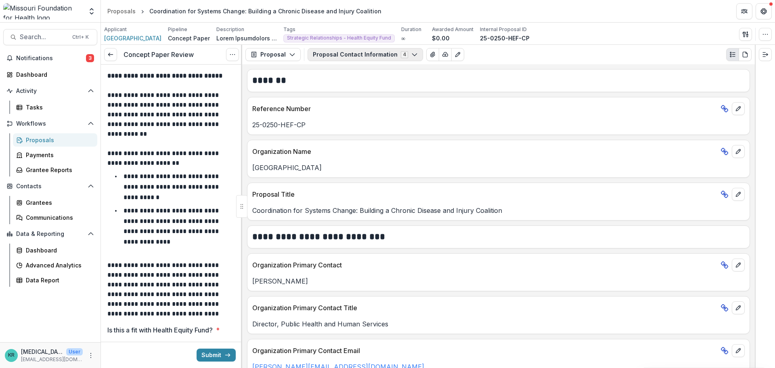
click at [366, 55] on button "Proposal Contact Information 4" at bounding box center [364, 54] width 115 height 13
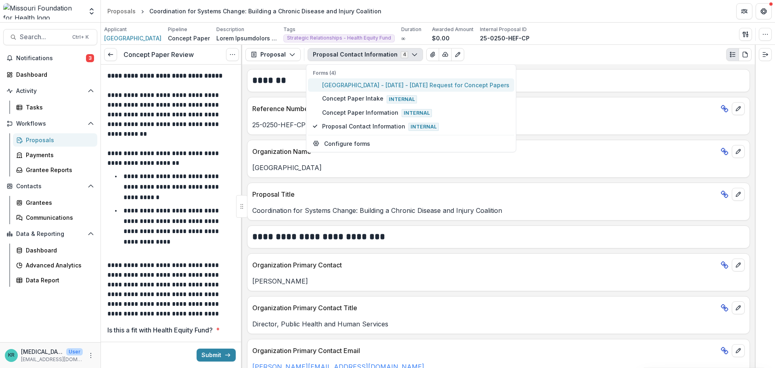
click at [359, 86] on span "[GEOGRAPHIC_DATA] - [DATE] - [DATE] Request for Concept Papers" at bounding box center [415, 85] width 187 height 8
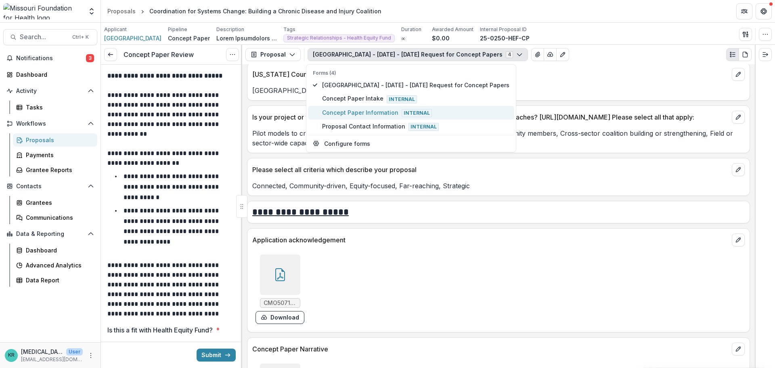
scroll to position [2219, 0]
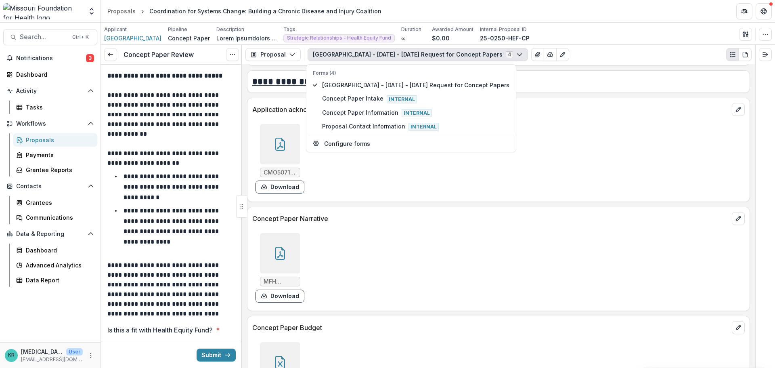
click at [290, 251] on div at bounding box center [280, 253] width 40 height 40
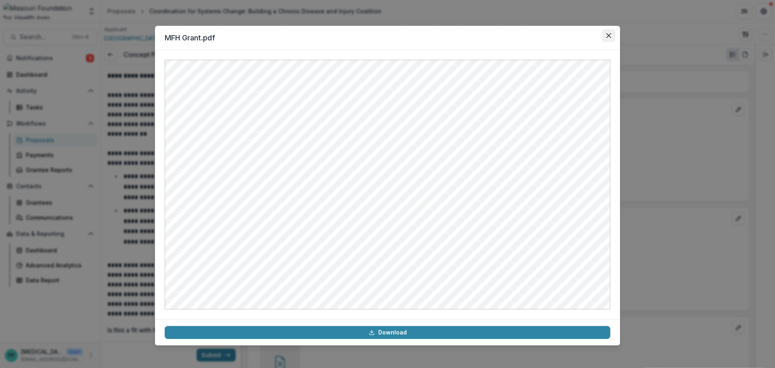
click at [613, 40] on button "Close" at bounding box center [608, 35] width 13 height 13
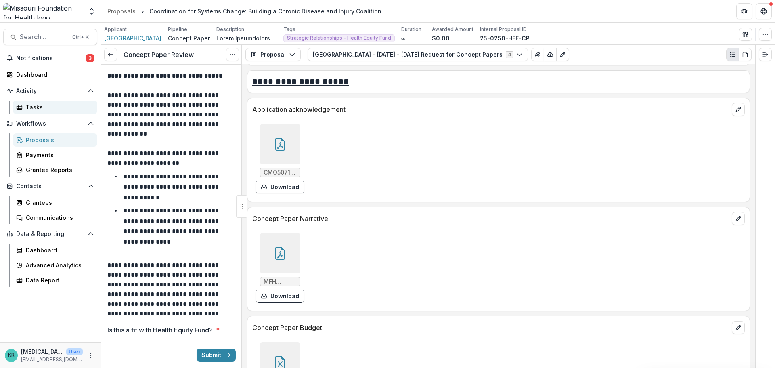
click at [34, 104] on div "Tasks" at bounding box center [58, 107] width 65 height 8
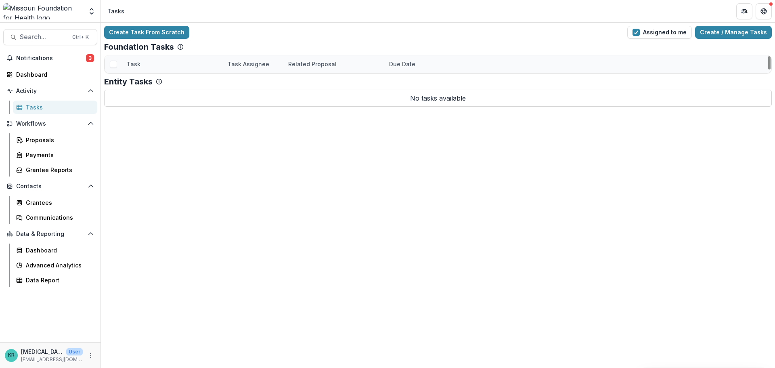
click at [147, 132] on link "Concept Paper Review" at bounding box center [159, 134] width 64 height 8
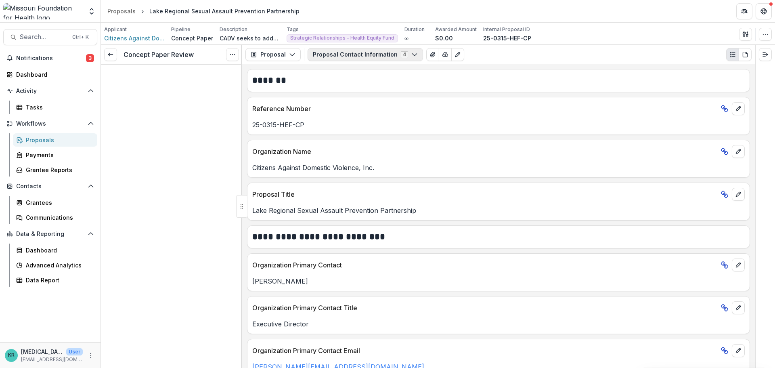
click at [402, 54] on button "Proposal Contact Information 4" at bounding box center [364, 54] width 115 height 13
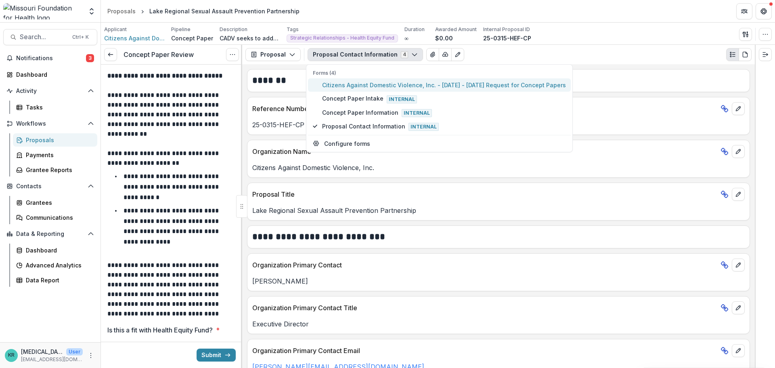
click at [392, 87] on span "Citizens Against Domestic Violence, Inc. - [DATE] - [DATE] Request for Concept …" at bounding box center [444, 85] width 244 height 8
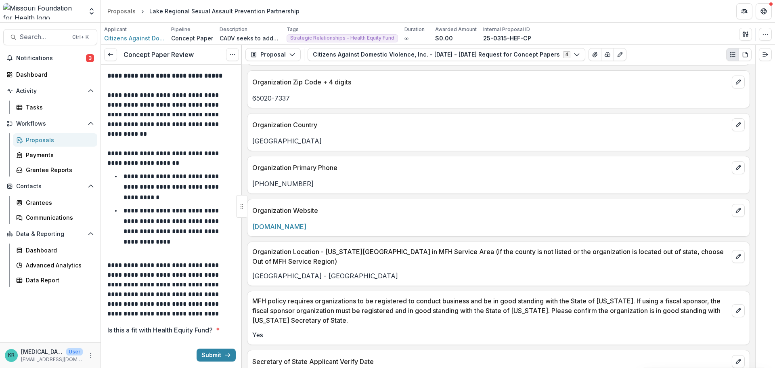
drag, startPoint x: 361, startPoint y: 163, endPoint x: 302, endPoint y: 242, distance: 99.4
click at [302, 242] on div "Organization Location - [US_STATE][GEOGRAPHIC_DATA] in MFH Service Area (if the…" at bounding box center [498, 254] width 502 height 24
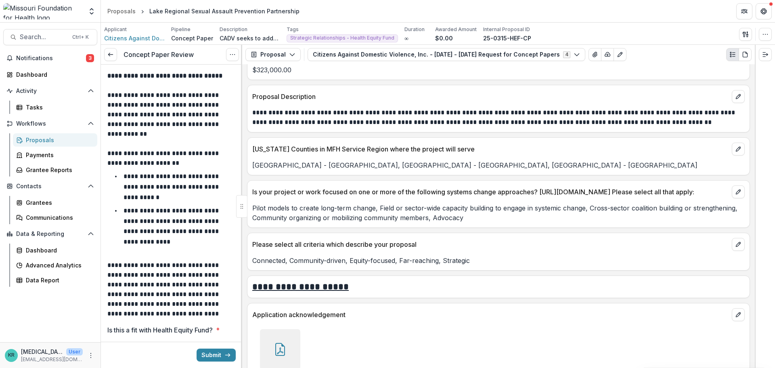
scroll to position [2179, 0]
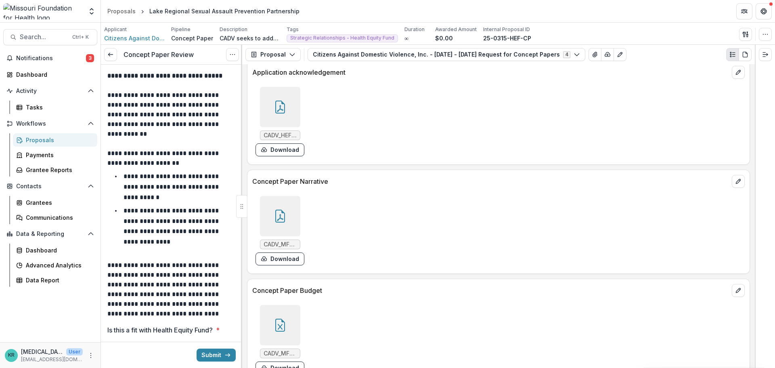
click at [282, 232] on div at bounding box center [280, 216] width 40 height 40
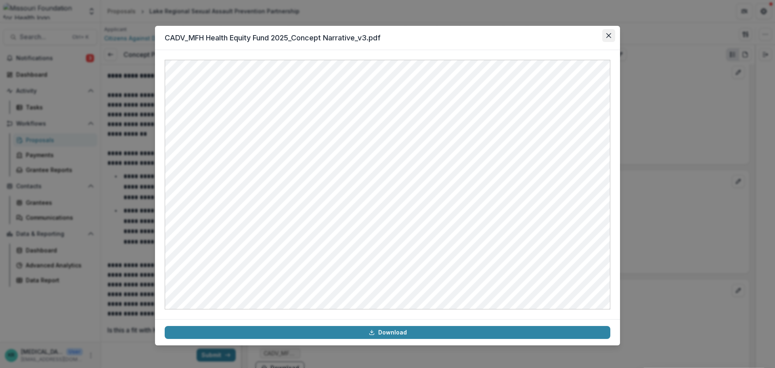
click at [610, 33] on icon "Close" at bounding box center [608, 35] width 5 height 5
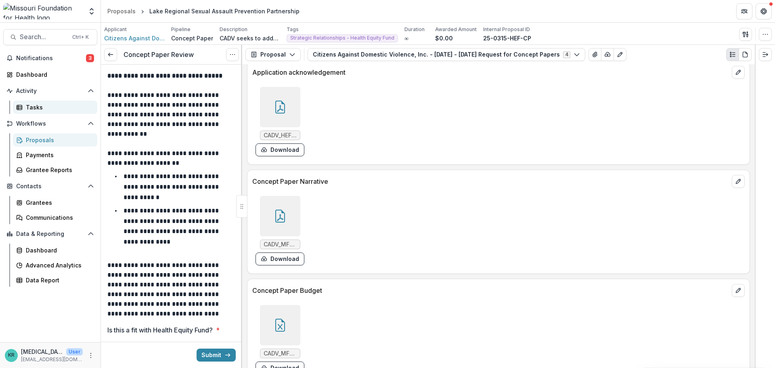
click at [47, 106] on div "Tasks" at bounding box center [58, 107] width 65 height 8
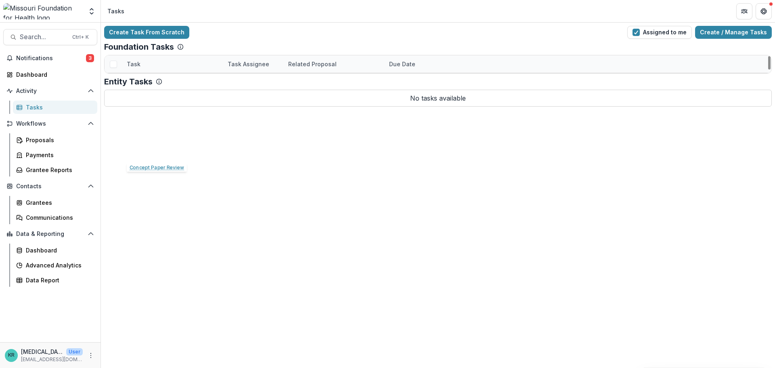
click at [173, 151] on link "Concept Paper Review" at bounding box center [159, 151] width 64 height 8
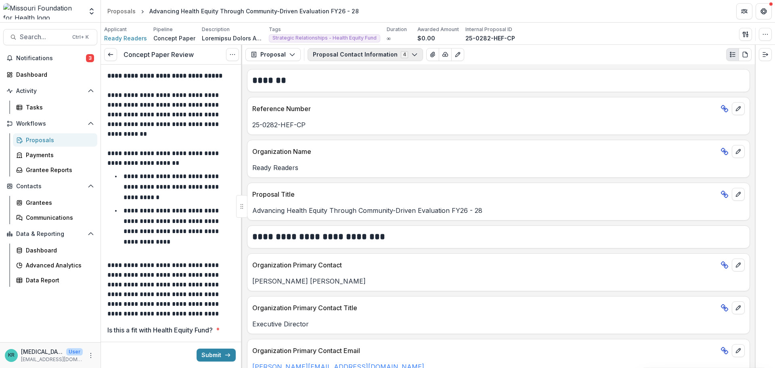
click at [390, 53] on button "Proposal Contact Information 4" at bounding box center [364, 54] width 115 height 13
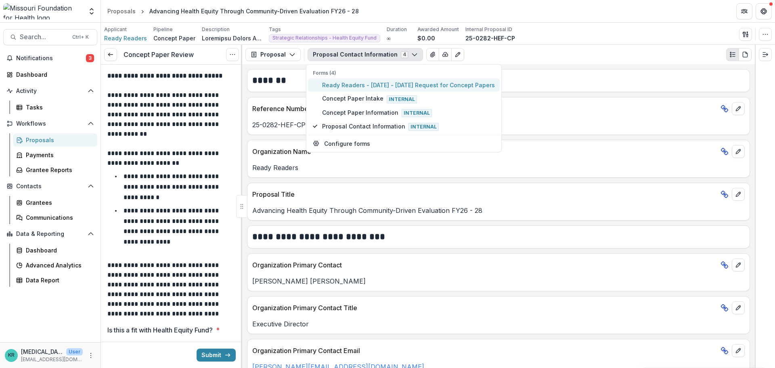
click at [390, 86] on span "Ready Readers - [DATE] - [DATE] Request for Concept Papers" at bounding box center [408, 85] width 173 height 8
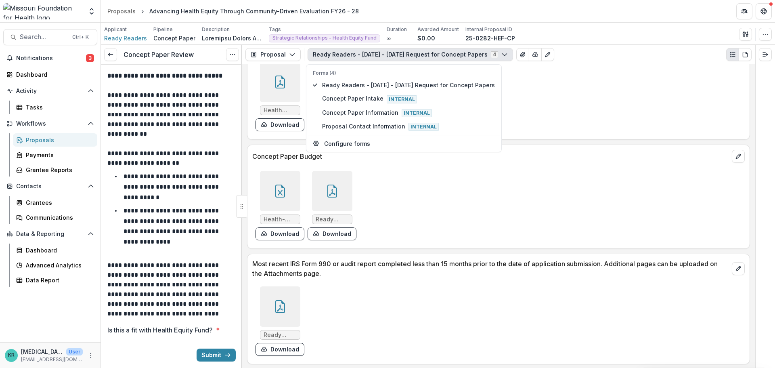
scroll to position [2138, 0]
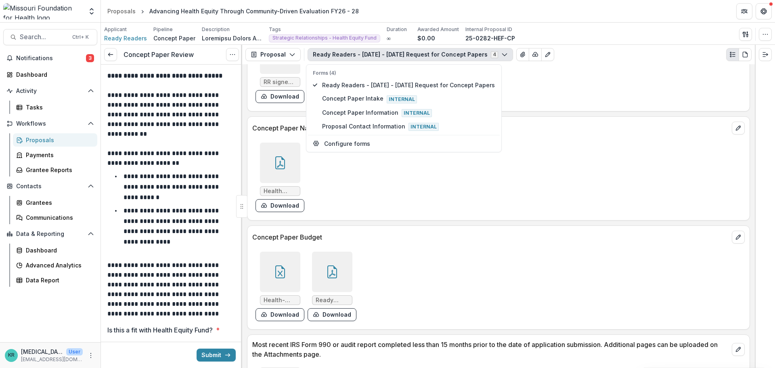
click at [285, 179] on div at bounding box center [280, 162] width 40 height 40
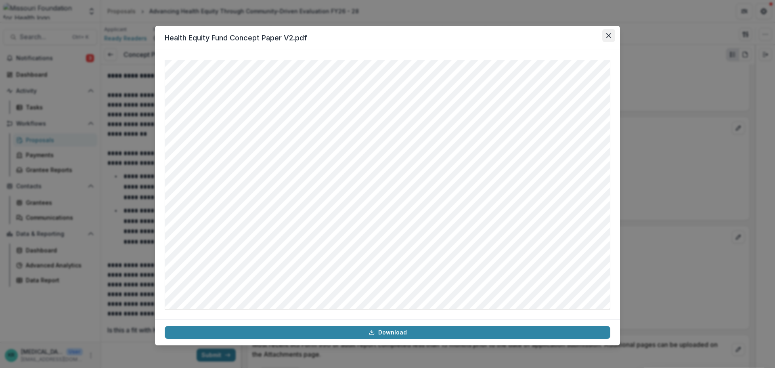
click at [610, 30] on button "Close" at bounding box center [608, 35] width 13 height 13
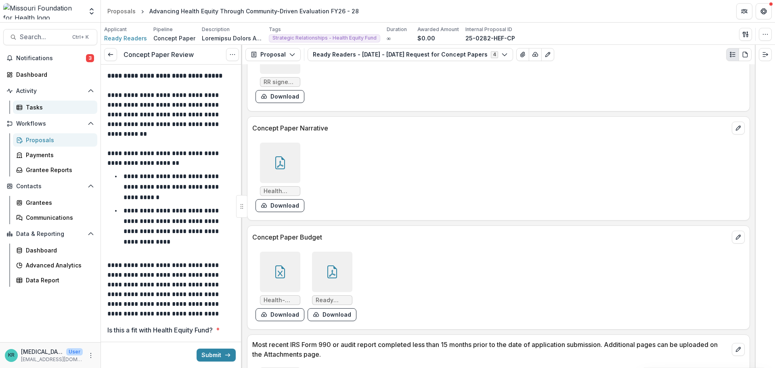
click at [24, 111] on link "Tasks" at bounding box center [55, 106] width 84 height 13
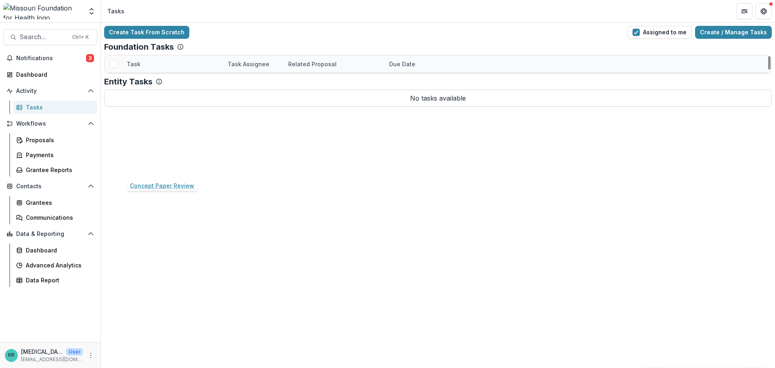
click at [167, 166] on link "Concept Paper Review" at bounding box center [159, 168] width 64 height 8
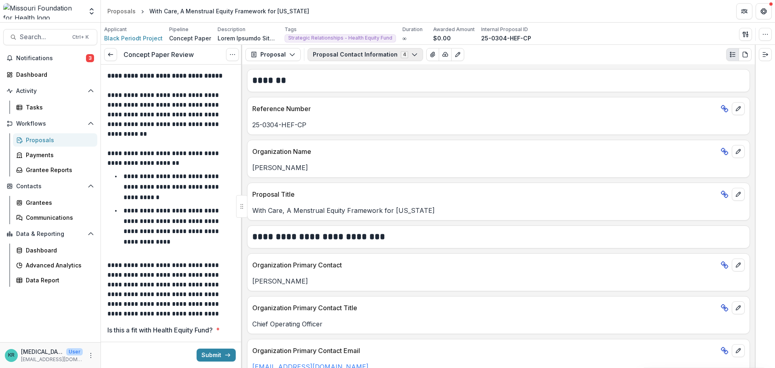
click at [411, 52] on icon "button" at bounding box center [414, 54] width 6 height 6
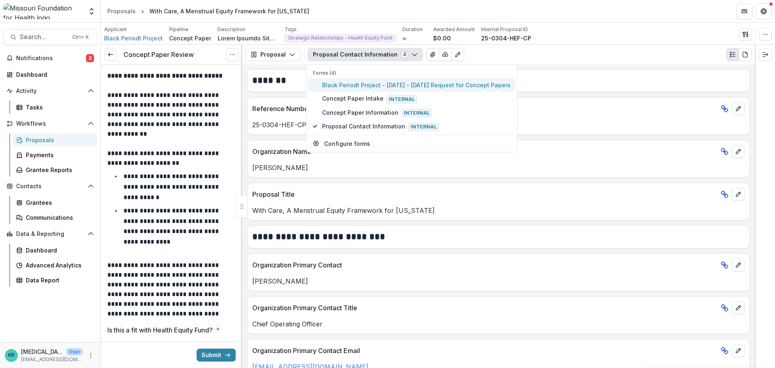
drag, startPoint x: 399, startPoint y: 86, endPoint x: 220, endPoint y: 224, distance: 226.2
click at [400, 86] on span "Black Periodt Project - [DATE] - [DATE] Request for Concept Papers" at bounding box center [416, 85] width 188 height 8
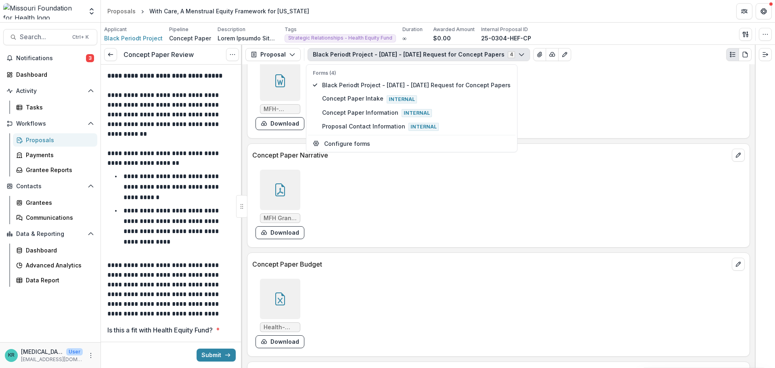
scroll to position [2098, 0]
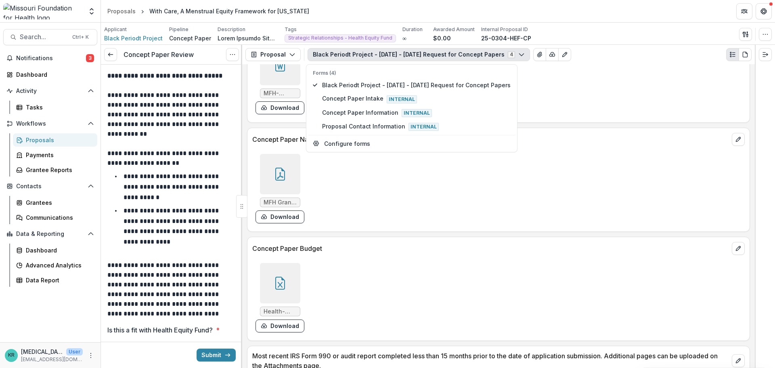
click at [269, 181] on div at bounding box center [280, 174] width 40 height 40
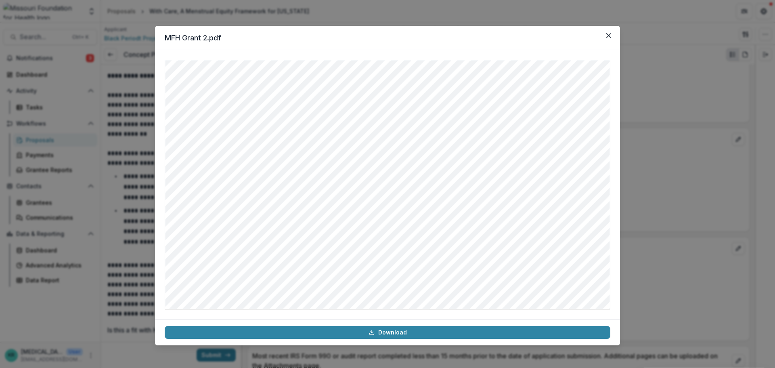
click at [600, 35] on header "MFH Grant 2.pdf" at bounding box center [387, 38] width 465 height 24
click at [606, 33] on button "Close" at bounding box center [608, 35] width 13 height 13
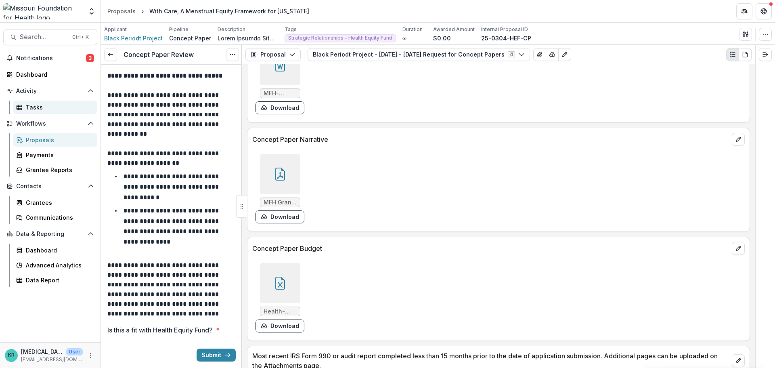
click at [58, 106] on div "Tasks" at bounding box center [58, 107] width 65 height 8
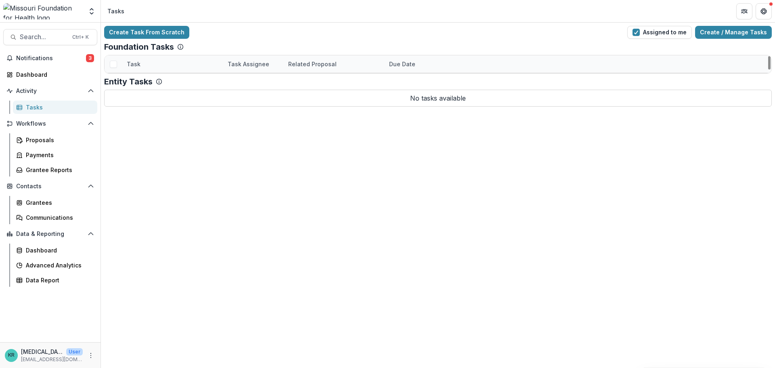
click at [173, 85] on link "Concept Paper Review" at bounding box center [159, 81] width 64 height 8
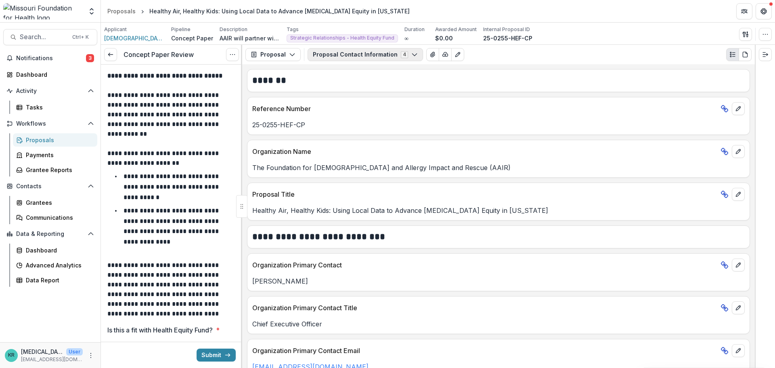
click at [379, 56] on button "Proposal Contact Information 4" at bounding box center [364, 54] width 115 height 13
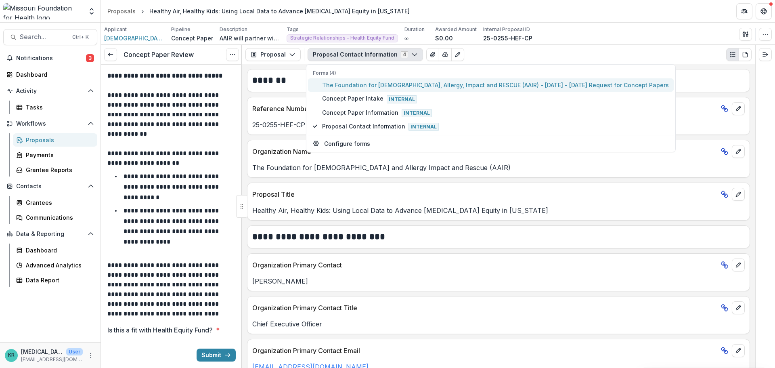
click at [383, 84] on span "The Foundation for [DEMOGRAPHIC_DATA], Allergy, Impact and RESCUE (AAIR) - [DAT…" at bounding box center [495, 85] width 347 height 8
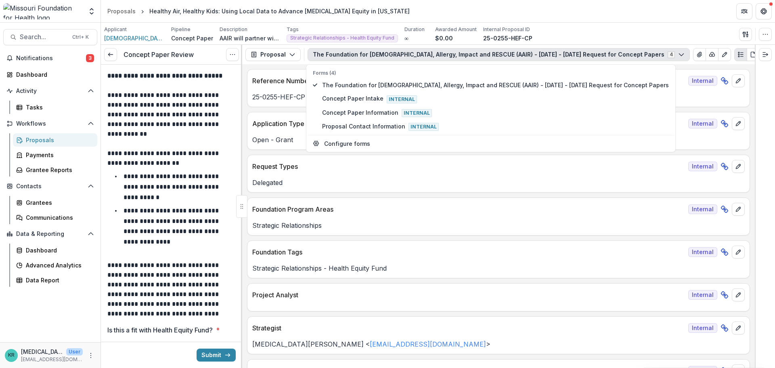
click at [435, 245] on div "Foundation Tags Internal" at bounding box center [498, 249] width 502 height 18
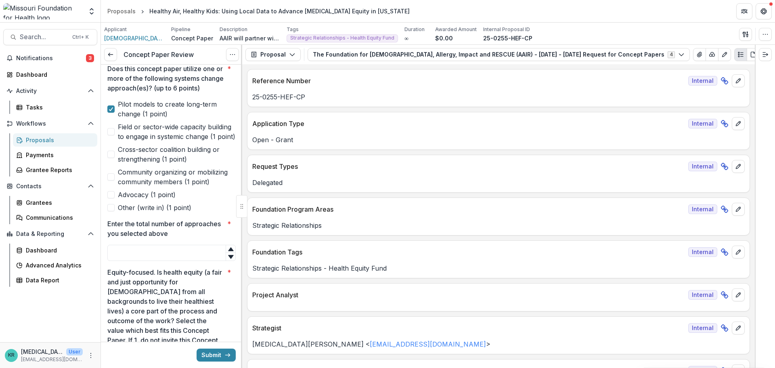
scroll to position [323, 0]
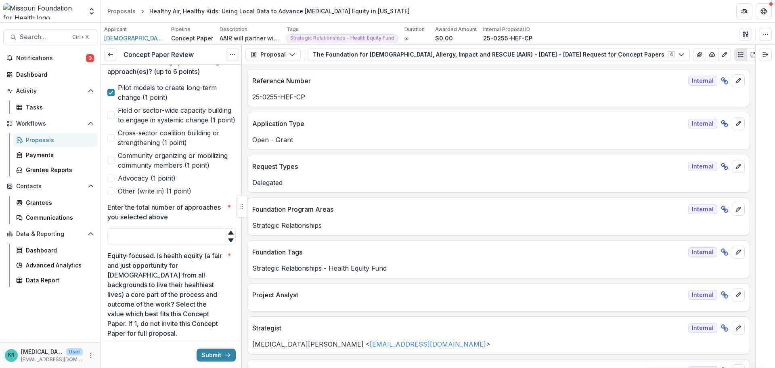
click at [171, 183] on span "Advocacy (1 point)" at bounding box center [147, 178] width 58 height 10
click at [217, 125] on span "Field or sector-wide capacity building to engage in systemic change (1 point)" at bounding box center [177, 114] width 118 height 19
click at [165, 244] on input "Enter the total number of approaches you selected above *" at bounding box center [171, 236] width 128 height 16
type input "*"
click at [180, 288] on p "Equity-focused. Is health equity (a fair and just opportunity for [DEMOGRAPHIC_…" at bounding box center [165, 294] width 117 height 87
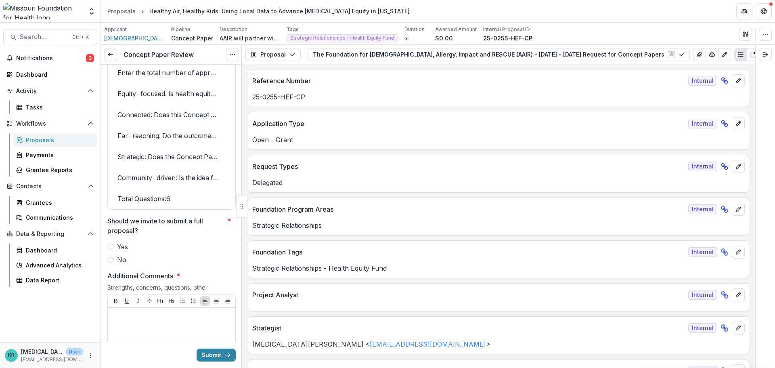
scroll to position [1735, 0]
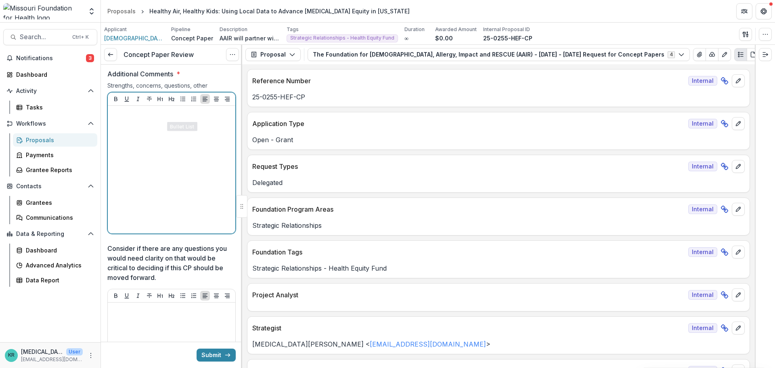
click at [178, 137] on div at bounding box center [171, 169] width 121 height 121
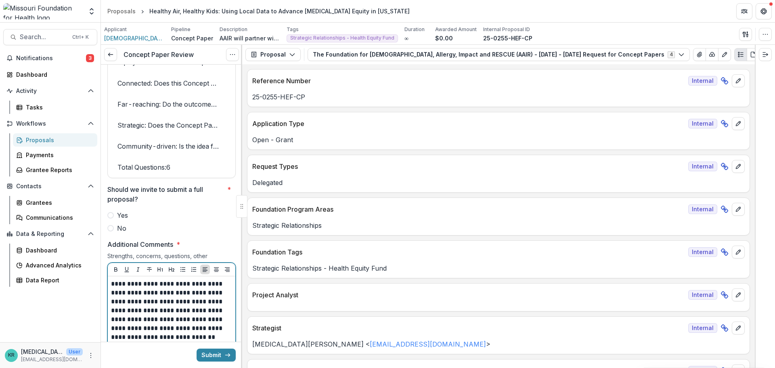
scroll to position [1533, 0]
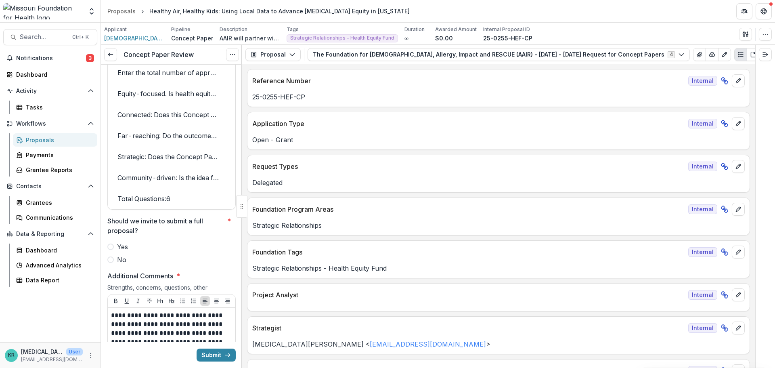
click at [135, 251] on label "Yes" at bounding box center [171, 247] width 128 height 10
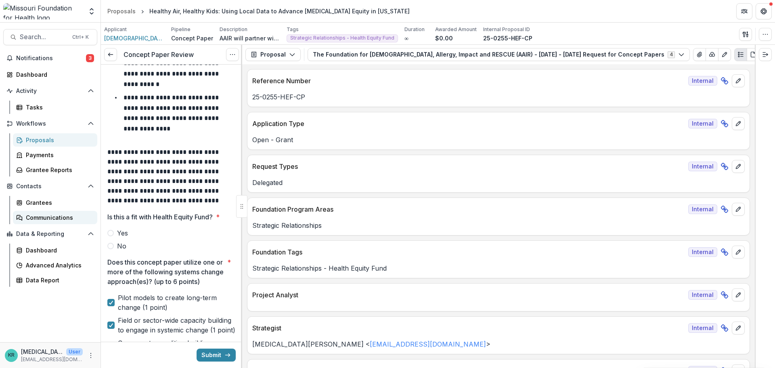
scroll to position [121, 0]
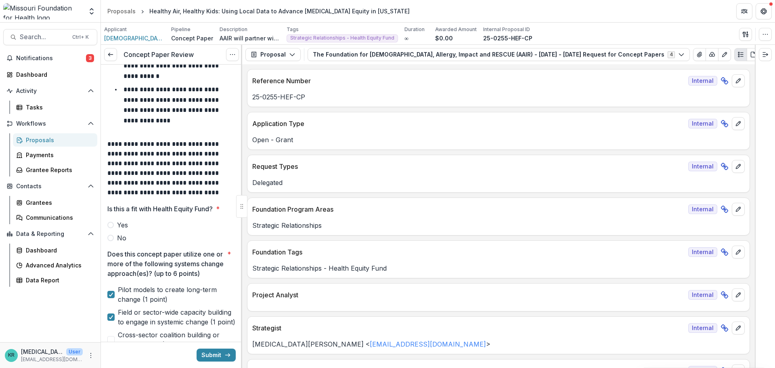
click at [117, 223] on span "Yes" at bounding box center [122, 225] width 11 height 10
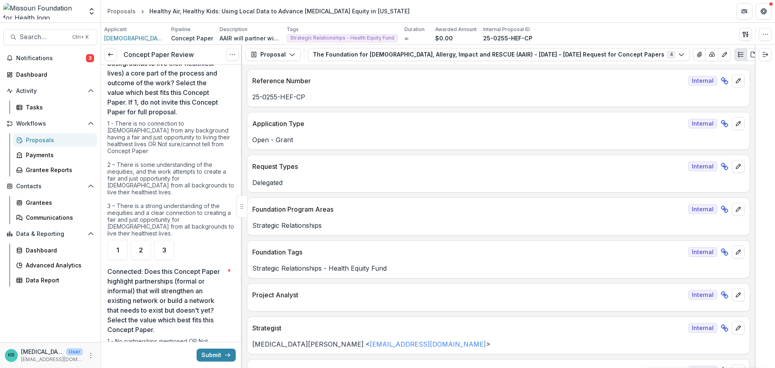
scroll to position [565, 0]
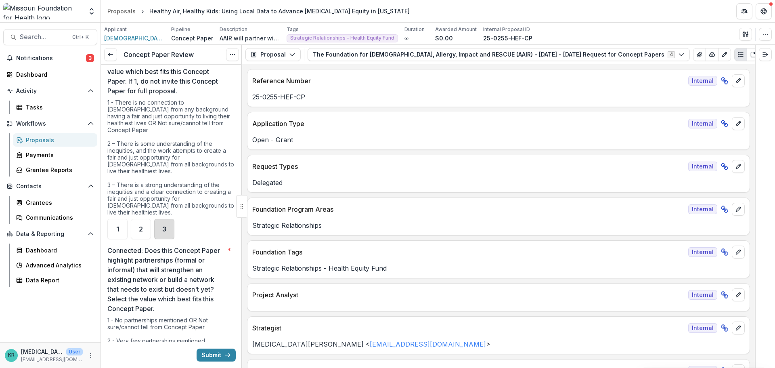
click at [157, 229] on div "3" at bounding box center [164, 229] width 20 height 20
click at [144, 231] on div "2" at bounding box center [141, 229] width 20 height 20
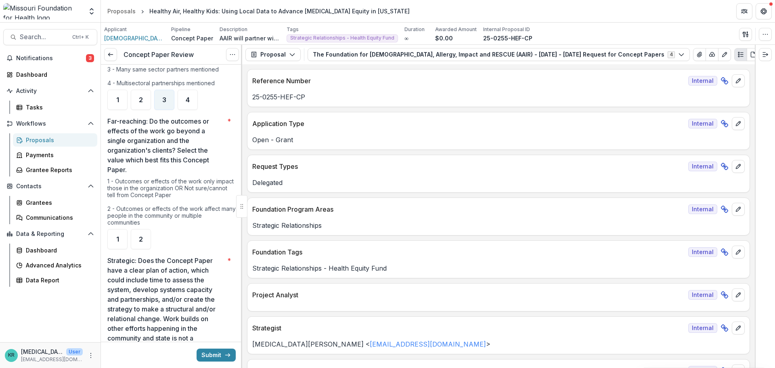
scroll to position [888, 0]
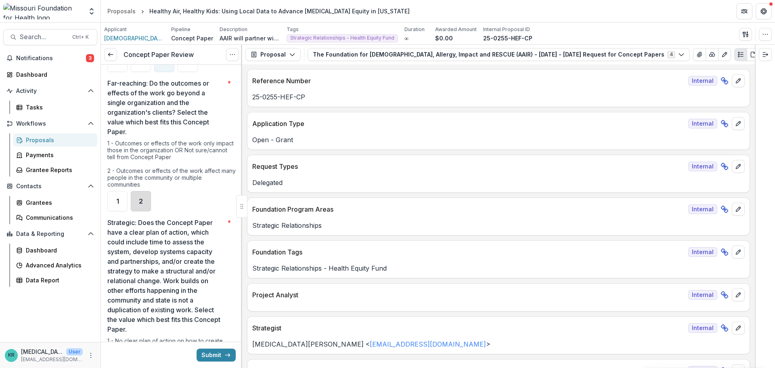
click at [146, 205] on div "2" at bounding box center [141, 201] width 20 height 20
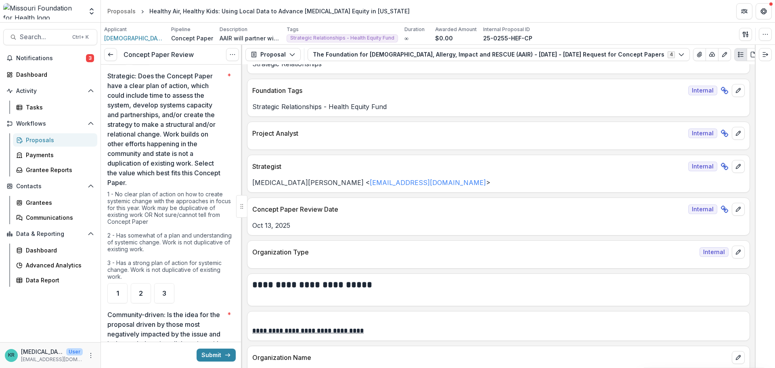
scroll to position [1049, 0]
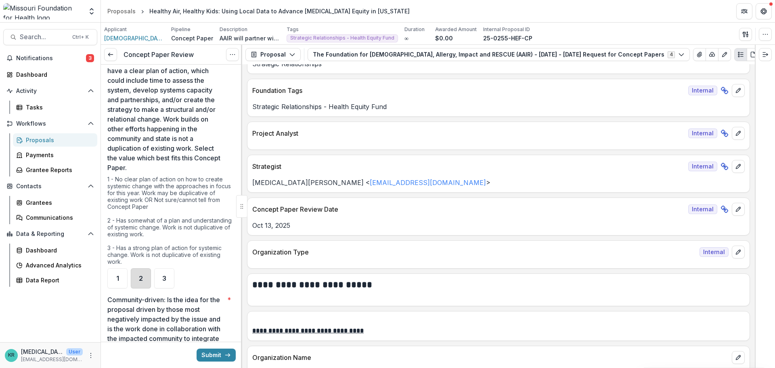
click at [138, 284] on div "2" at bounding box center [141, 278] width 20 height 20
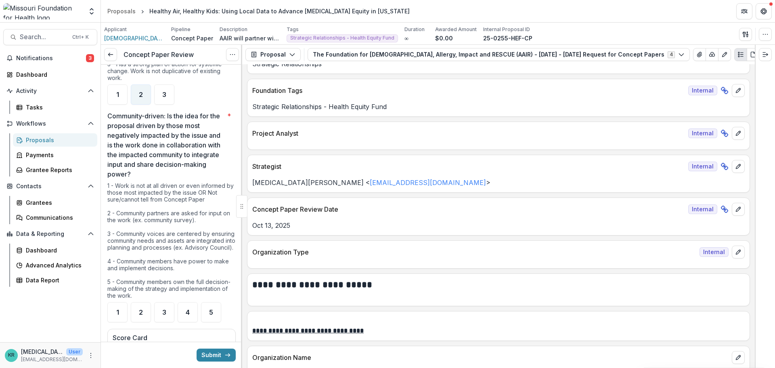
scroll to position [1251, 0]
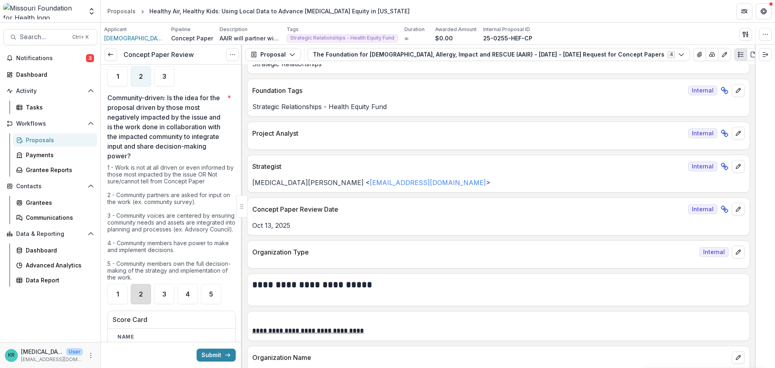
drag, startPoint x: 194, startPoint y: 187, endPoint x: 134, endPoint y: 298, distance: 126.2
click at [134, 298] on div "2" at bounding box center [141, 294] width 20 height 20
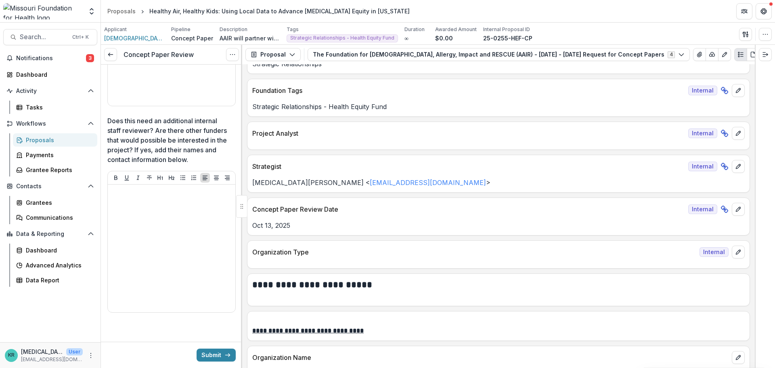
scroll to position [2074, 0]
click at [219, 351] on button "Submit" at bounding box center [215, 354] width 39 height 13
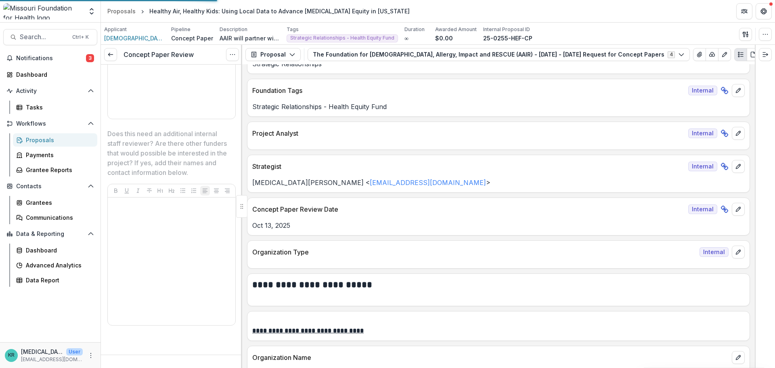
scroll to position [2061, 0]
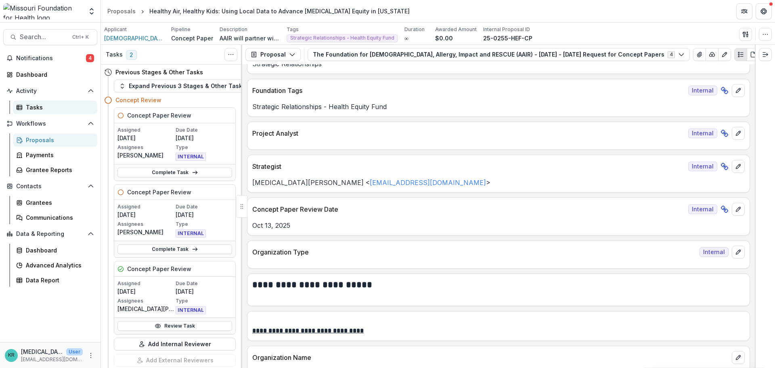
click at [32, 100] on link "Tasks" at bounding box center [55, 106] width 84 height 13
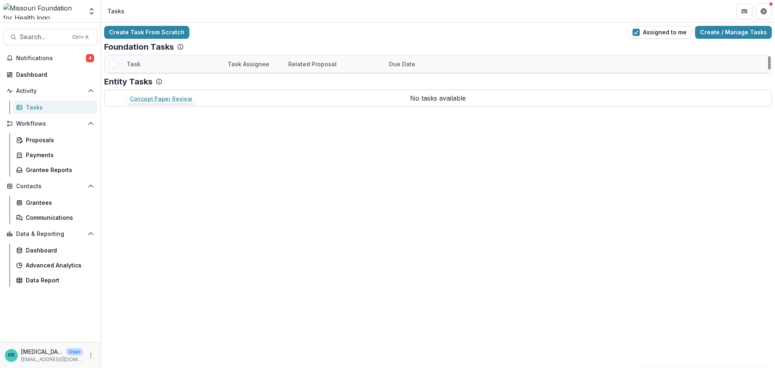
click at [164, 83] on link "Concept Paper Review" at bounding box center [159, 81] width 64 height 8
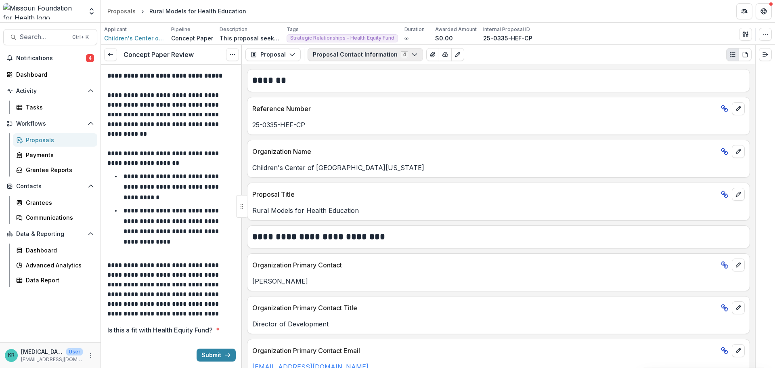
click at [356, 61] on button "Proposal Contact Information 4" at bounding box center [364, 54] width 115 height 13
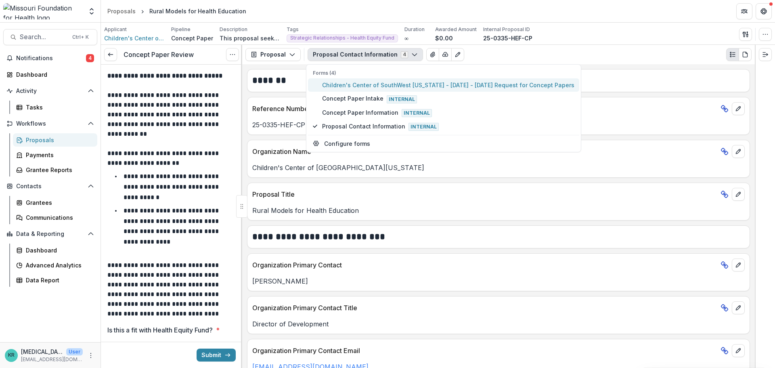
click at [364, 86] on span "Children's Center of SouthWest [US_STATE] - [DATE] - [DATE] Request for Concept…" at bounding box center [448, 85] width 252 height 8
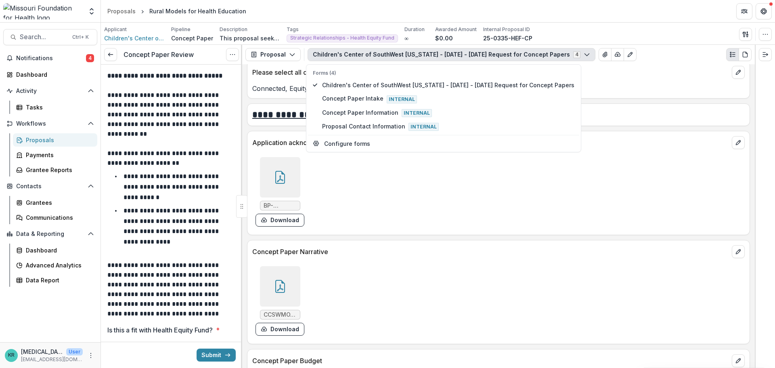
scroll to position [1977, 0]
click at [295, 276] on div at bounding box center [280, 285] width 40 height 40
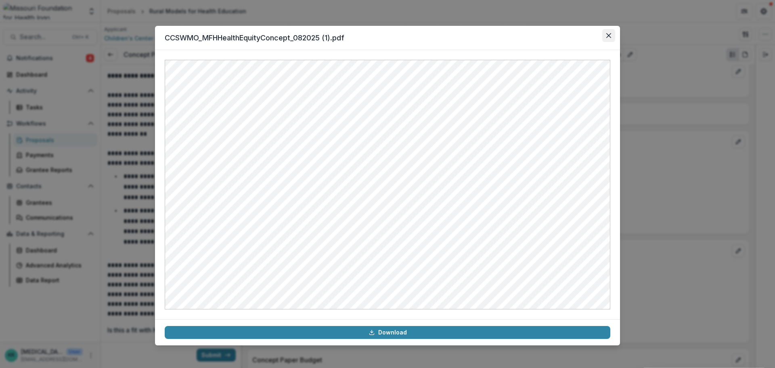
click at [611, 36] on button "Close" at bounding box center [608, 35] width 13 height 13
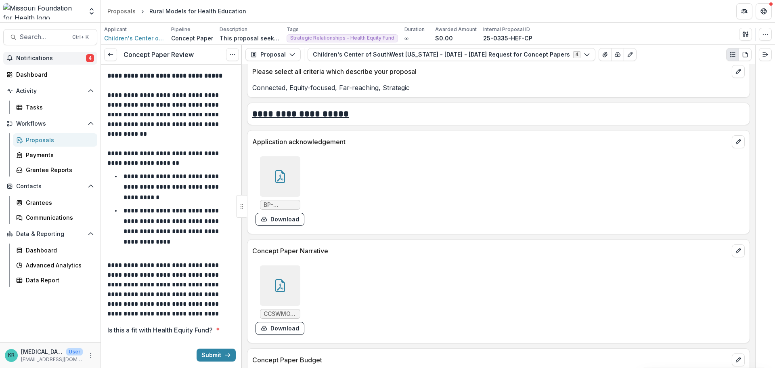
click at [65, 53] on button "Notifications 4" at bounding box center [50, 58] width 94 height 13
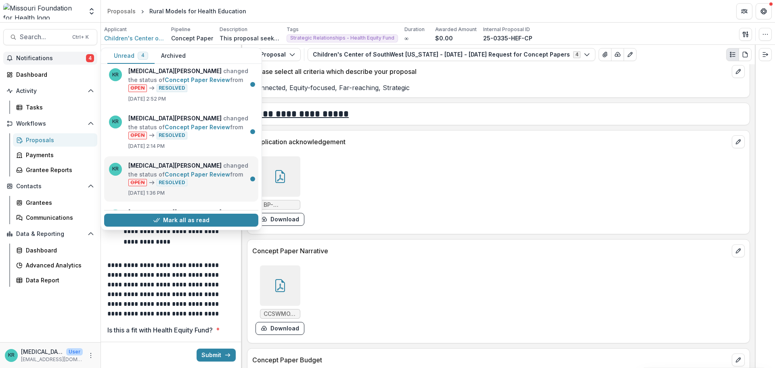
scroll to position [46, 0]
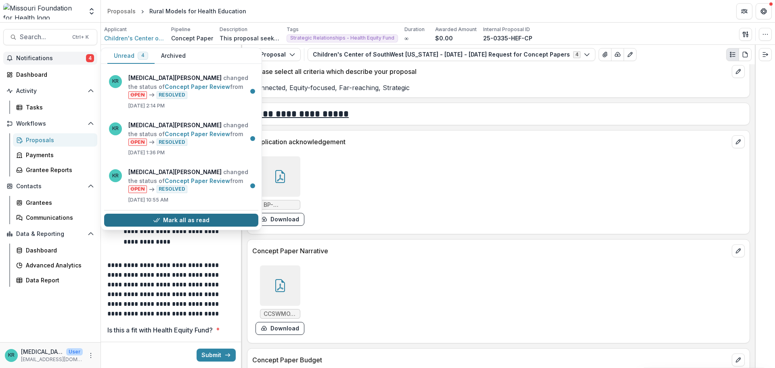
click at [181, 219] on button "Mark all as read" at bounding box center [181, 219] width 154 height 13
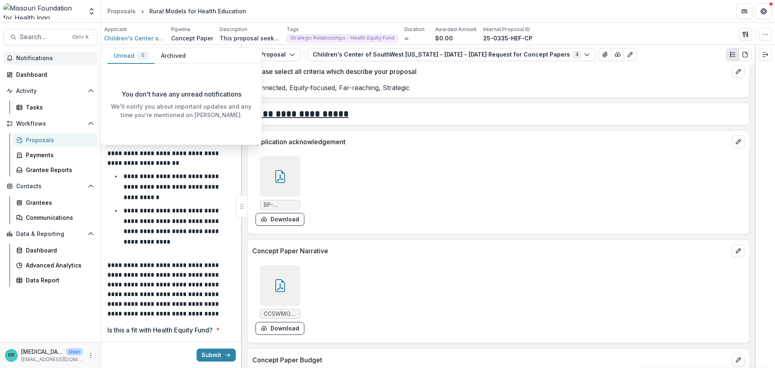
scroll to position [0, 0]
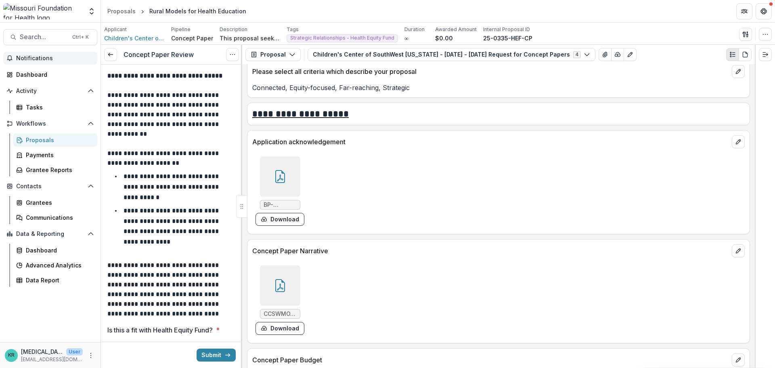
click at [324, 198] on div "BP-70C31_20250826_100000.pdf Download" at bounding box center [373, 191] width 242 height 76
